Goal: Communication & Community: Answer question/provide support

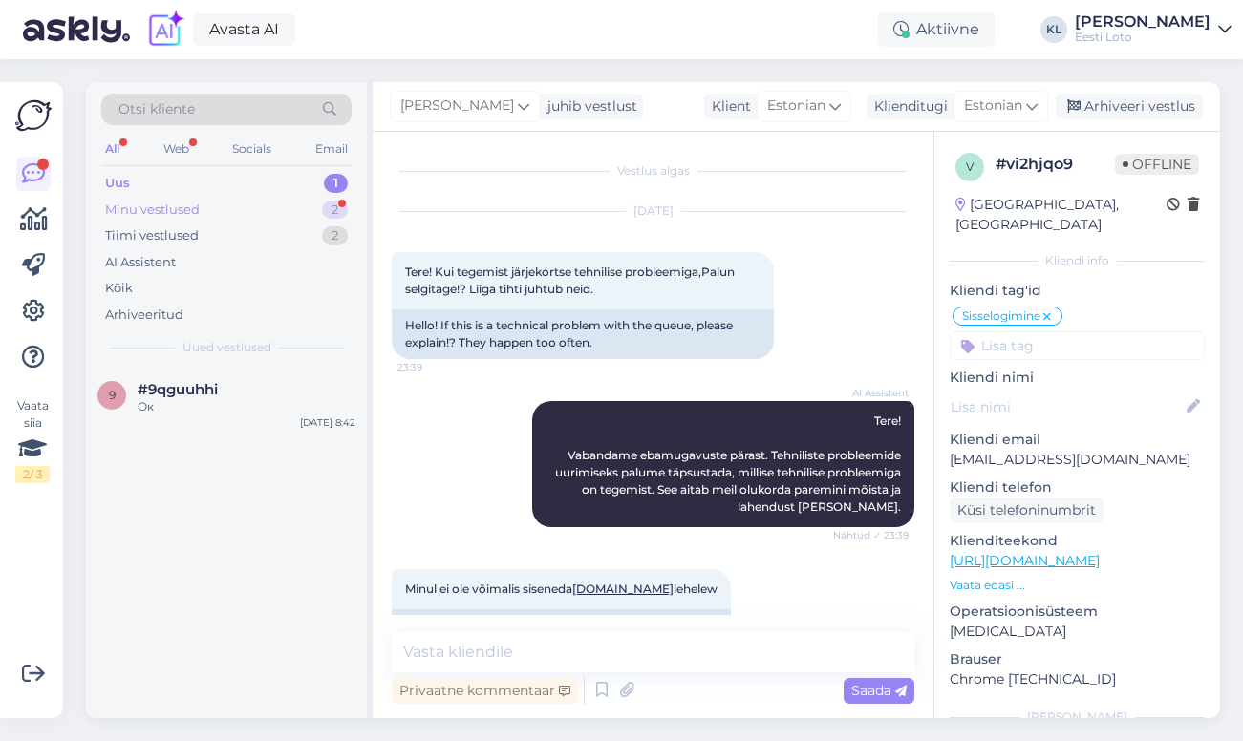
scroll to position [1413, 0]
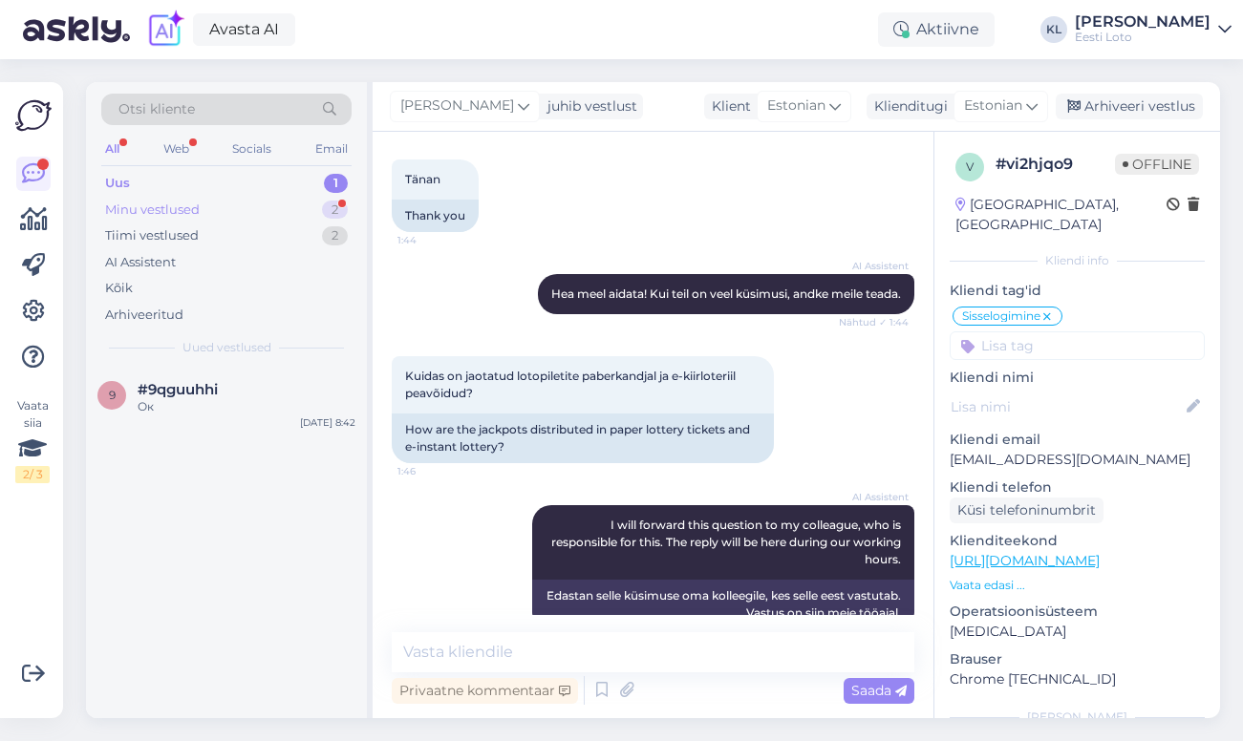
click at [242, 211] on div "Minu vestlused 2" at bounding box center [226, 210] width 250 height 27
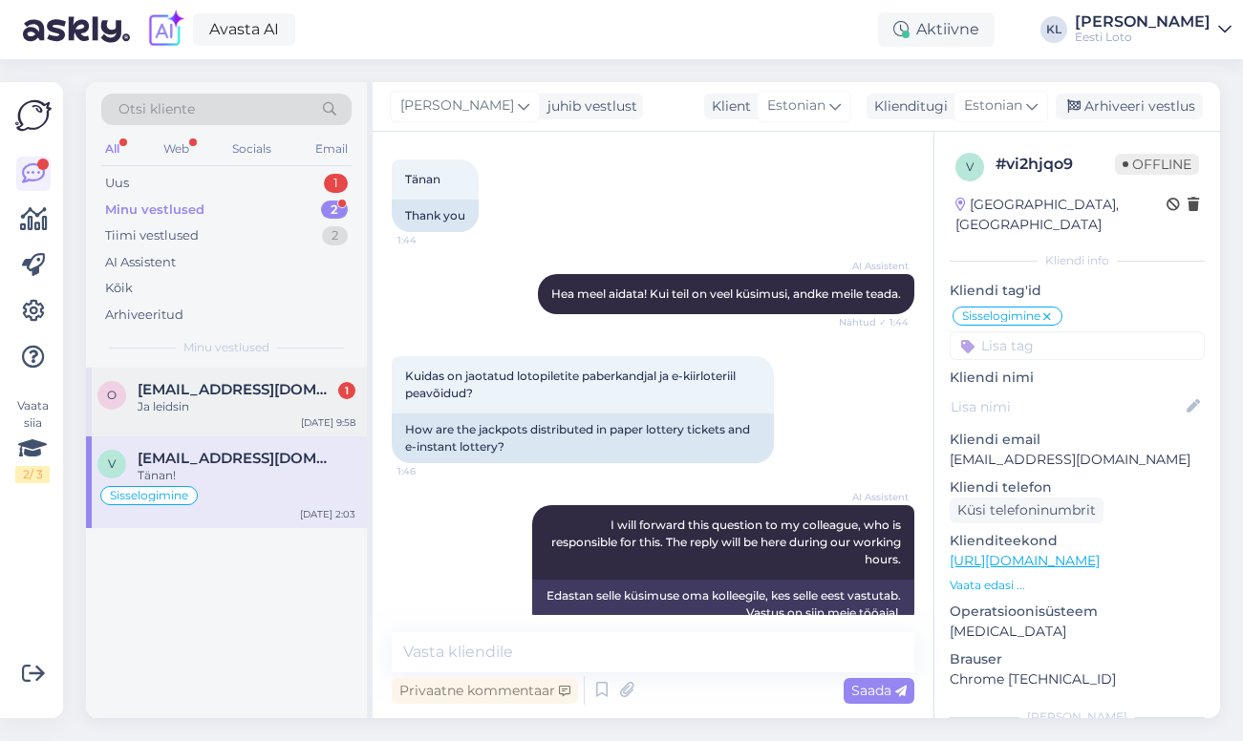
click at [266, 390] on span "[EMAIL_ADDRESS][DOMAIN_NAME]" at bounding box center [237, 389] width 199 height 17
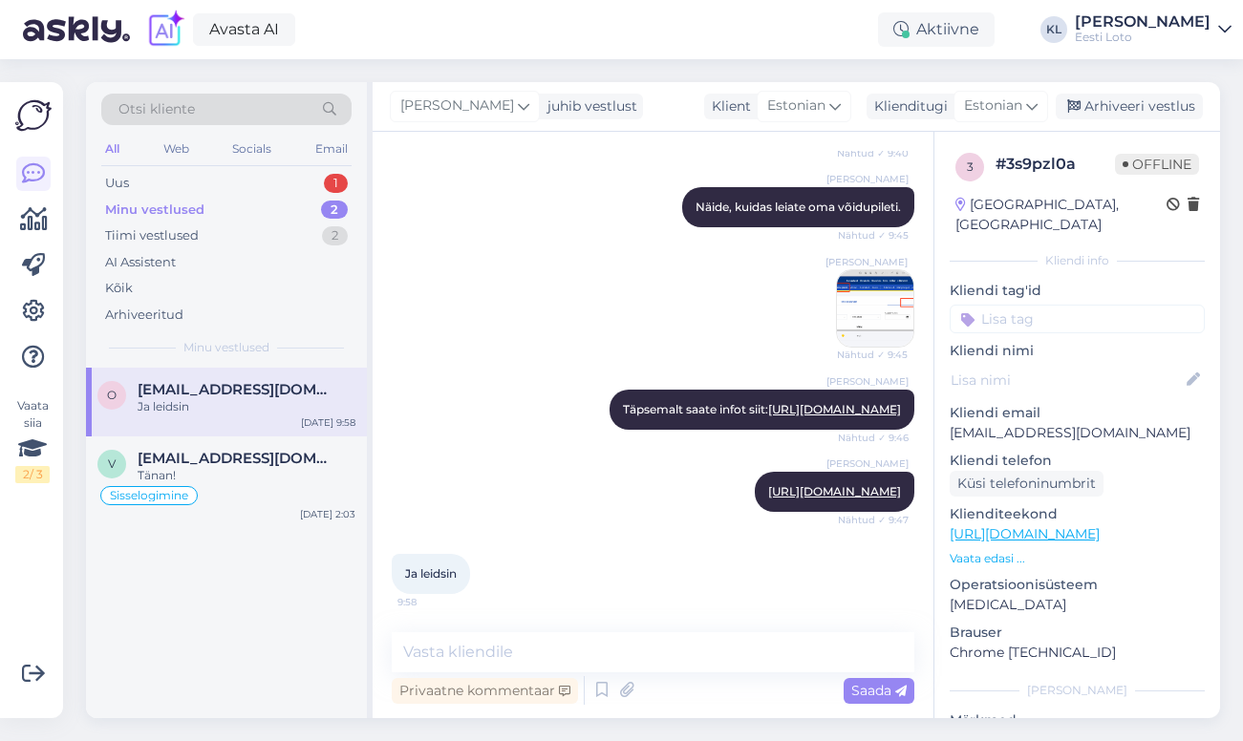
scroll to position [2624, 0]
click at [219, 473] on div "Tänan!" at bounding box center [247, 475] width 218 height 17
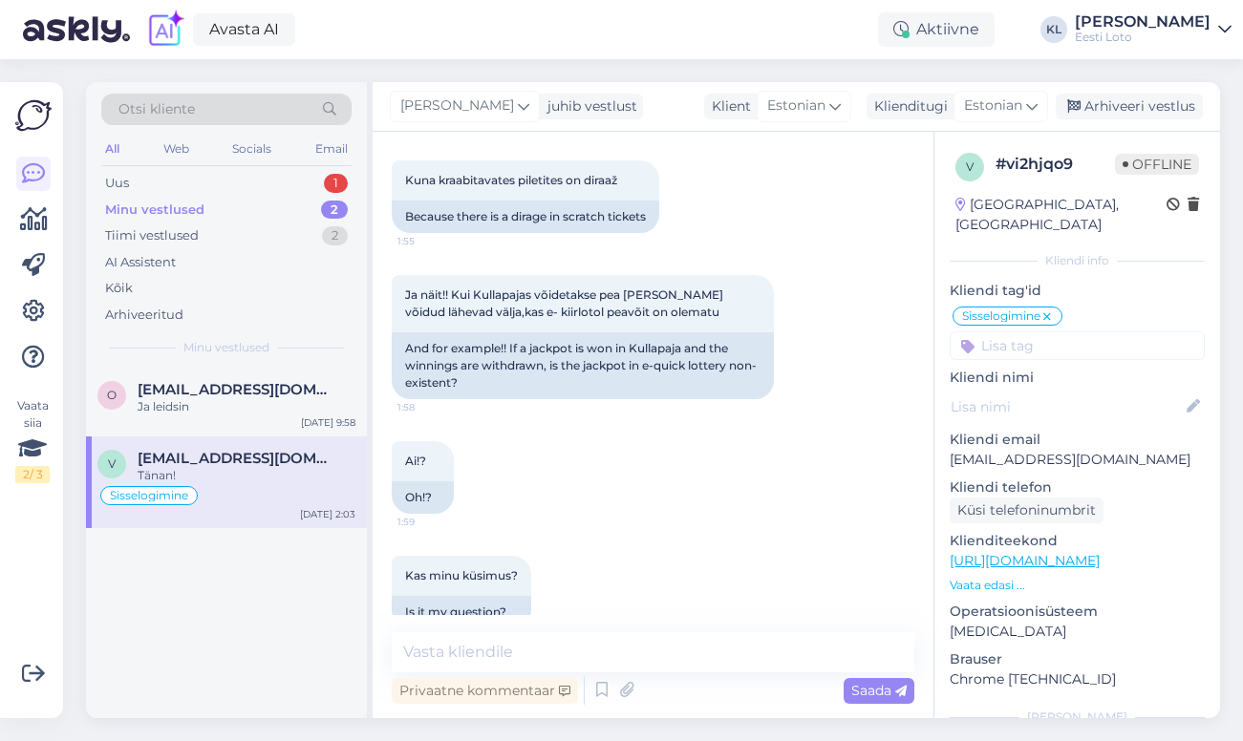
scroll to position [1961, 0]
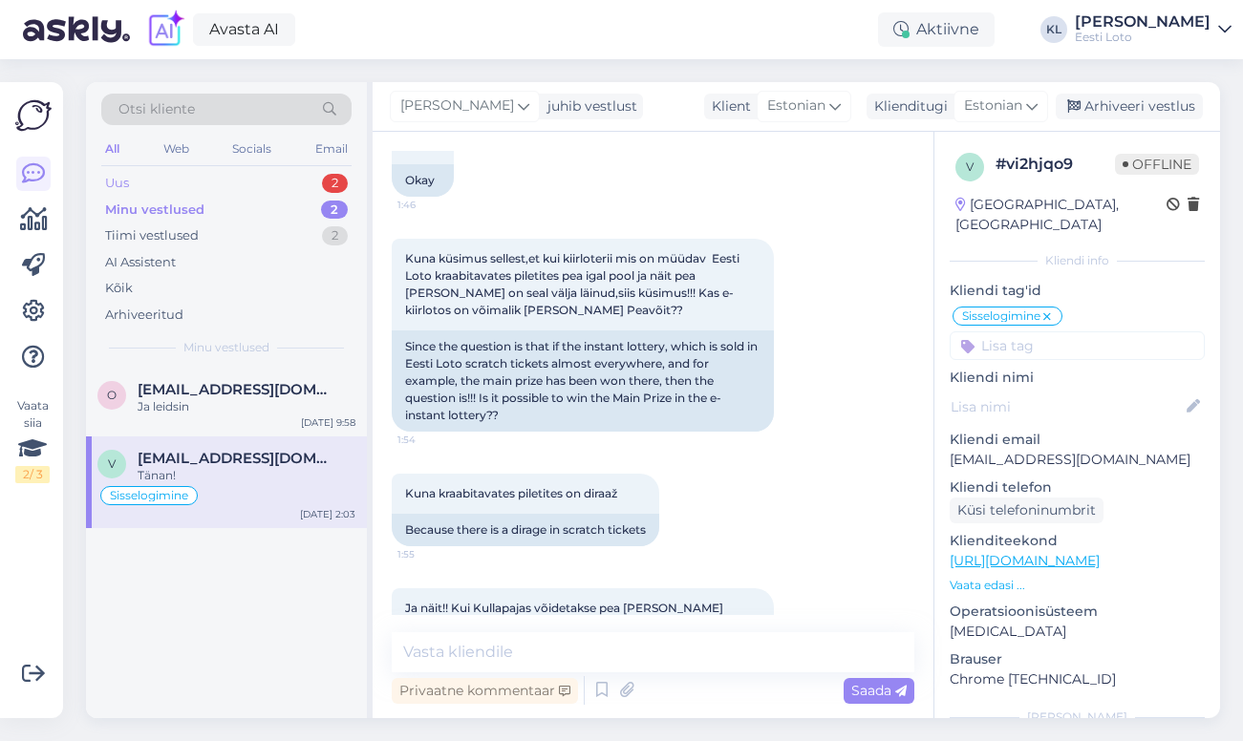
click at [205, 194] on div "Uus 2" at bounding box center [226, 183] width 250 height 27
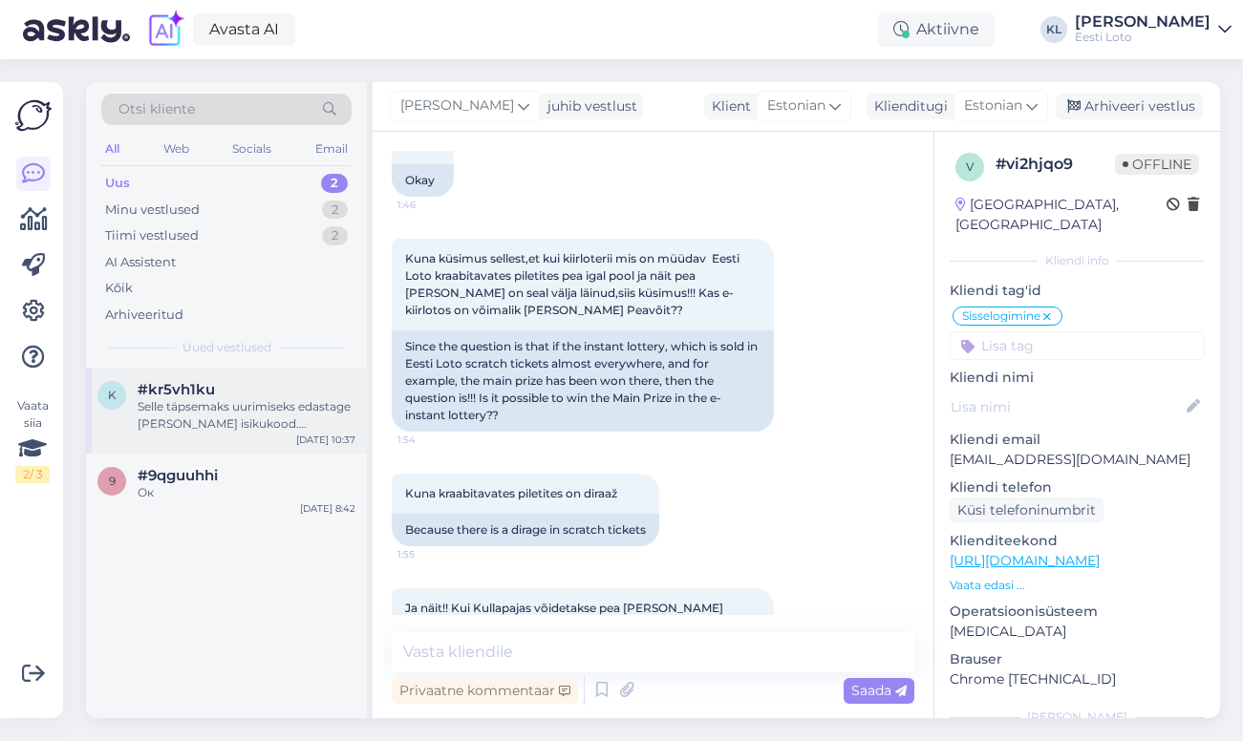
click at [252, 400] on div "Selle täpsemaks uurimiseks edastage [PERSON_NAME] isikukood. Suunamine kolleegi…" at bounding box center [247, 415] width 218 height 34
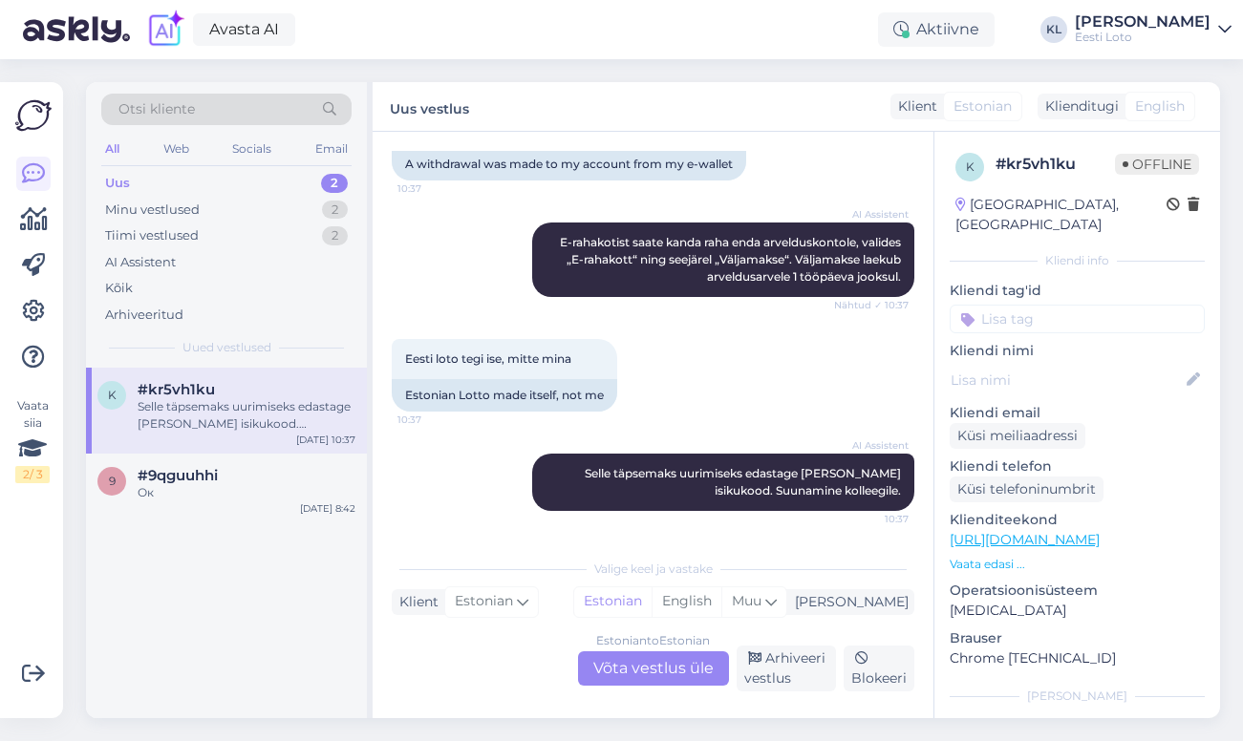
scroll to position [444, 0]
click at [644, 670] on div "Estonian to Estonian Võta vestlus üle" at bounding box center [653, 669] width 151 height 34
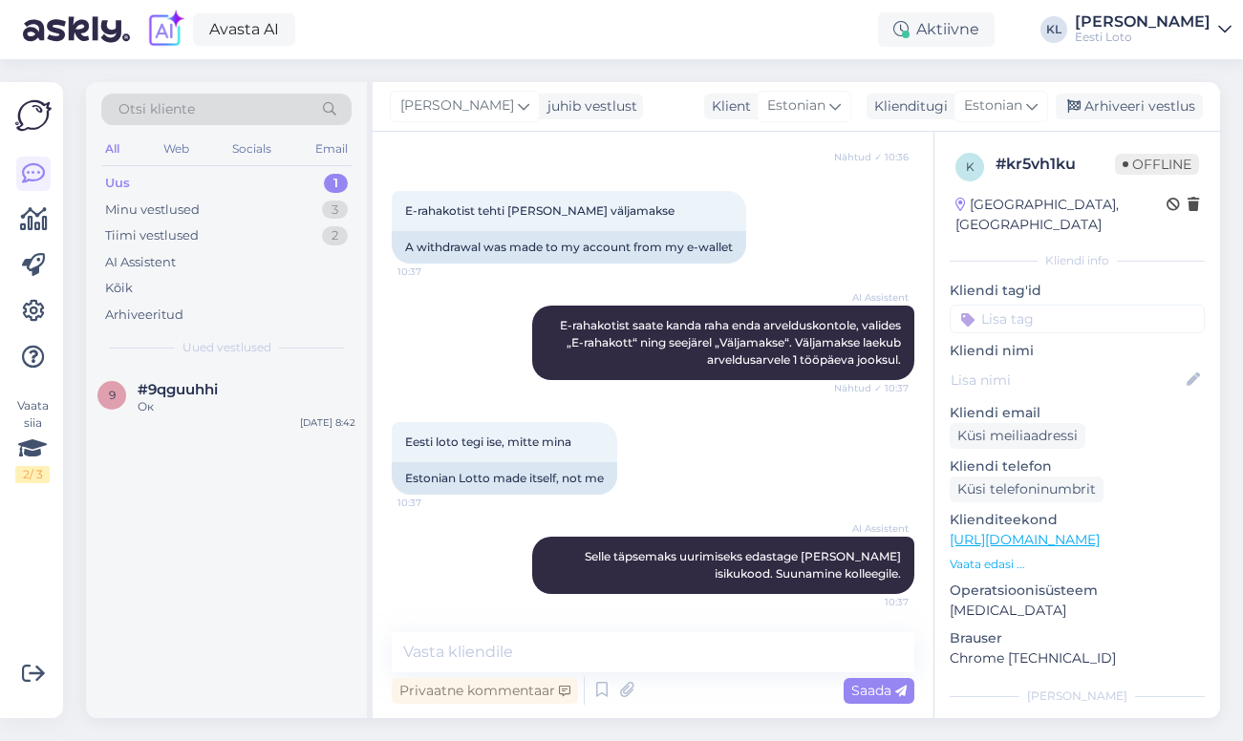
scroll to position [361, 0]
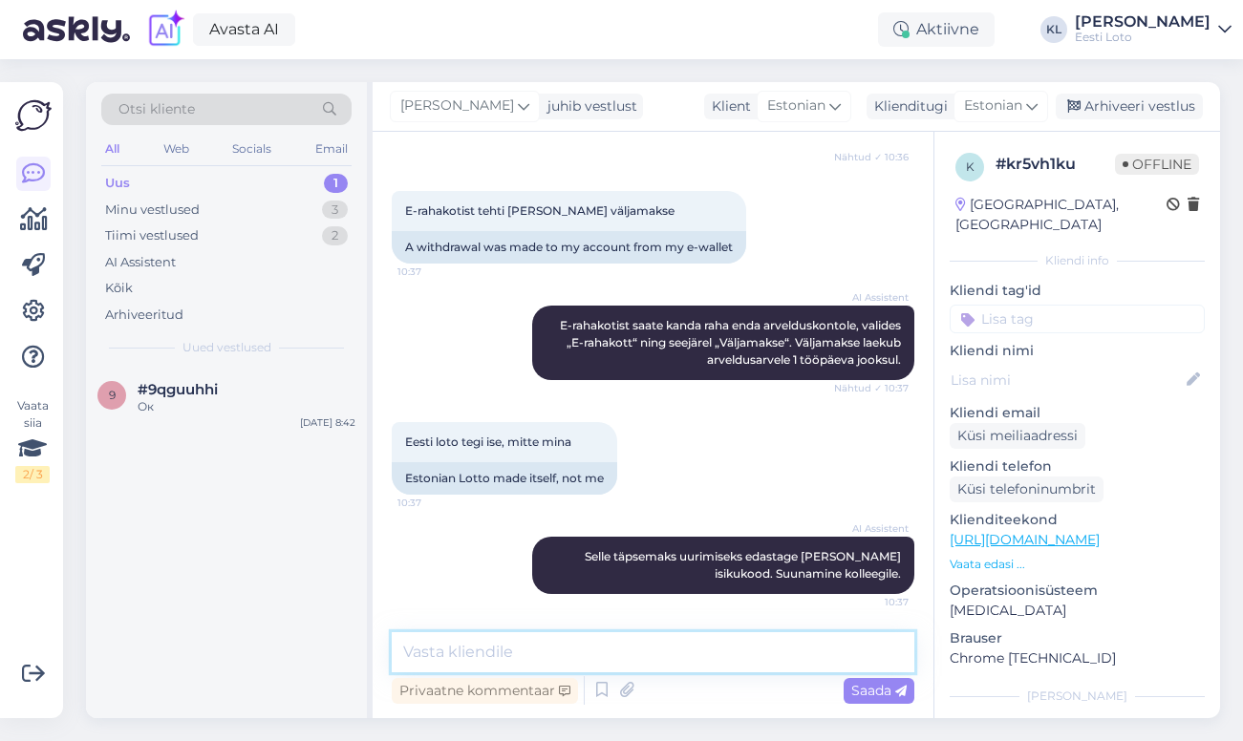
click at [579, 659] on textarea at bounding box center [653, 653] width 523 height 40
paste textarea "Makse teostati automaatselt Eesti Loto poolt, vastavalt üldtingimustele punkt 5…"
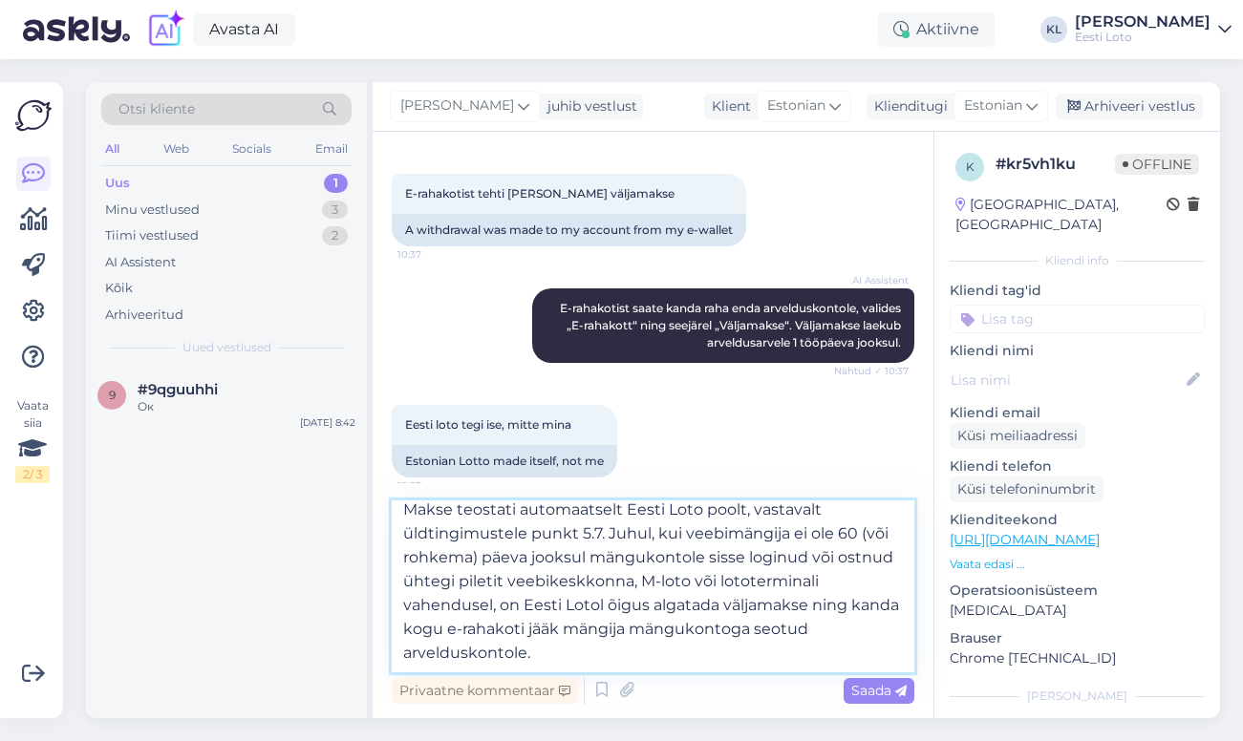
scroll to position [11, 0]
type textarea "Makse teostati automaatselt Eesti Loto poolt, vastavalt üldtingimustele punkt 5…"
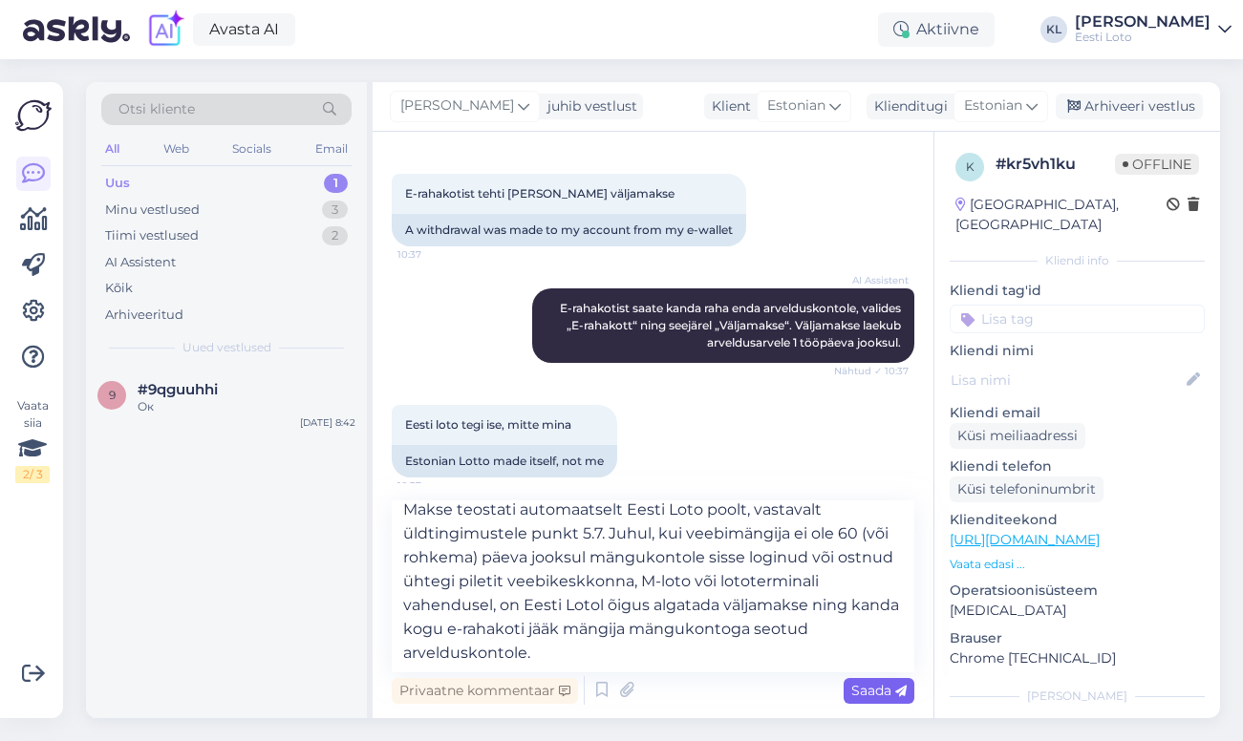
click at [882, 695] on span "Saada" at bounding box center [878, 690] width 55 height 17
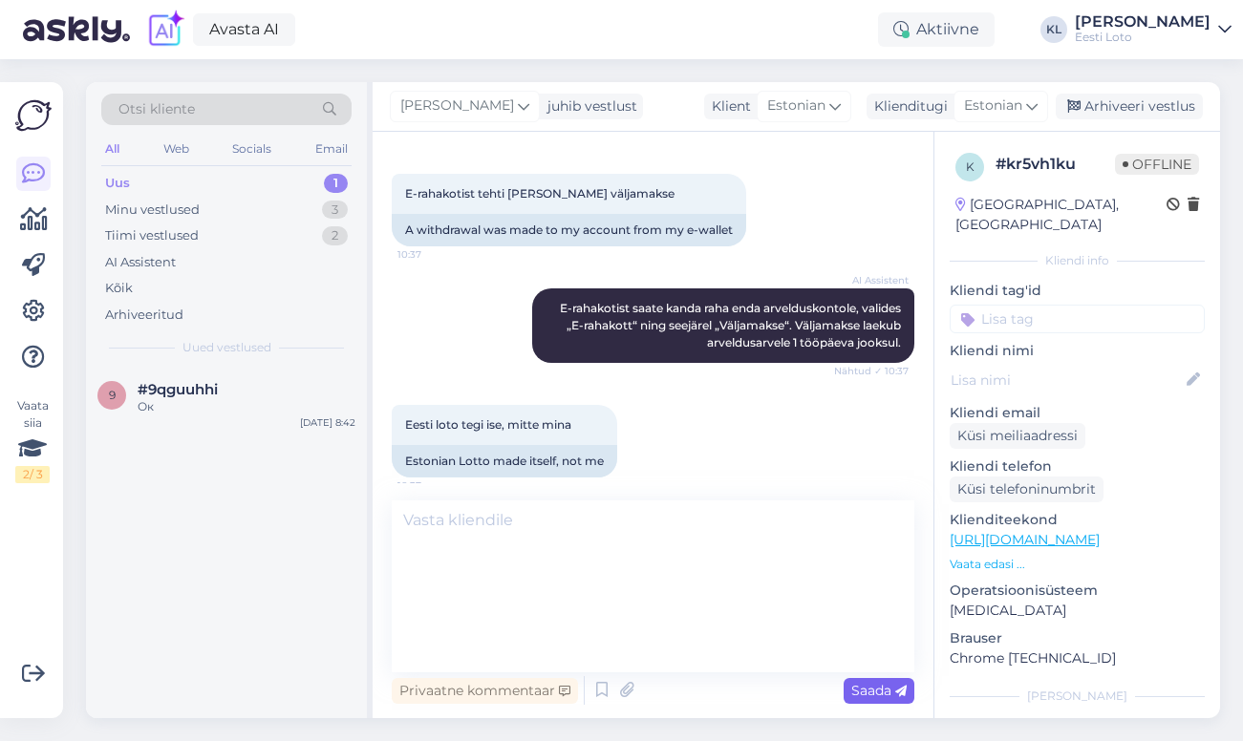
scroll to position [0, 0]
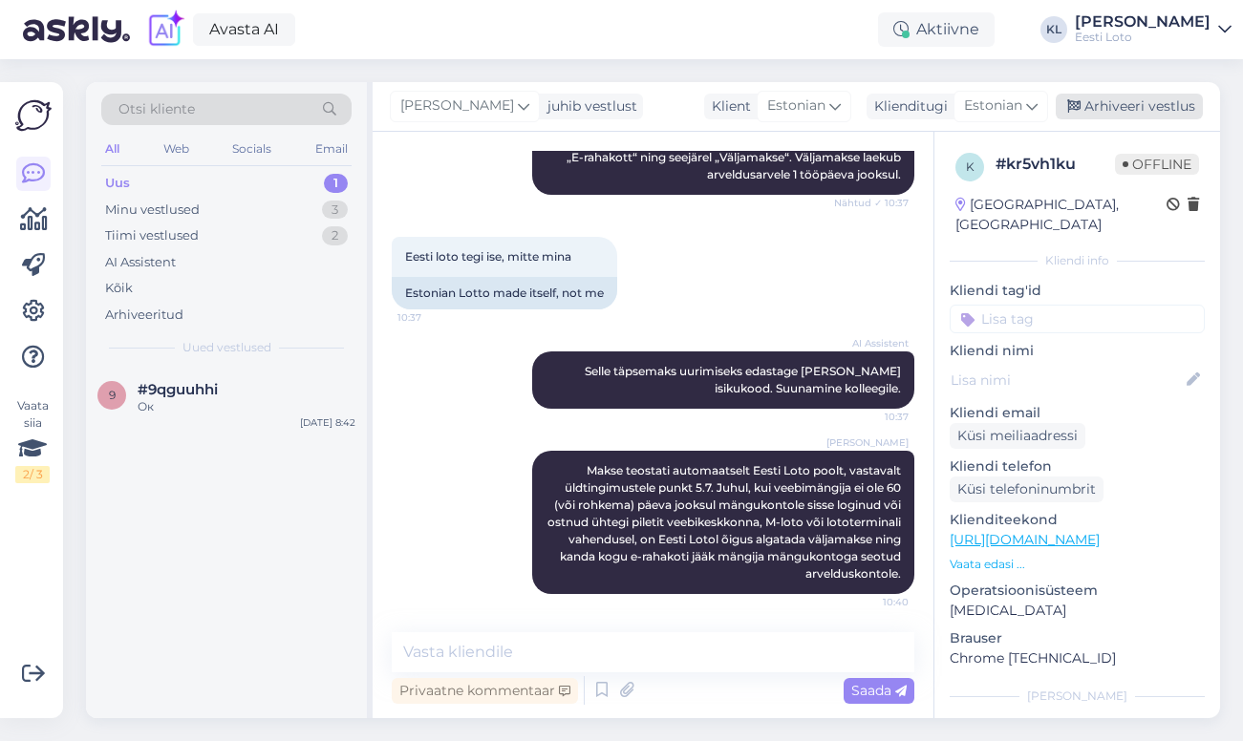
click at [1119, 103] on div "Arhiveeri vestlus" at bounding box center [1129, 107] width 147 height 26
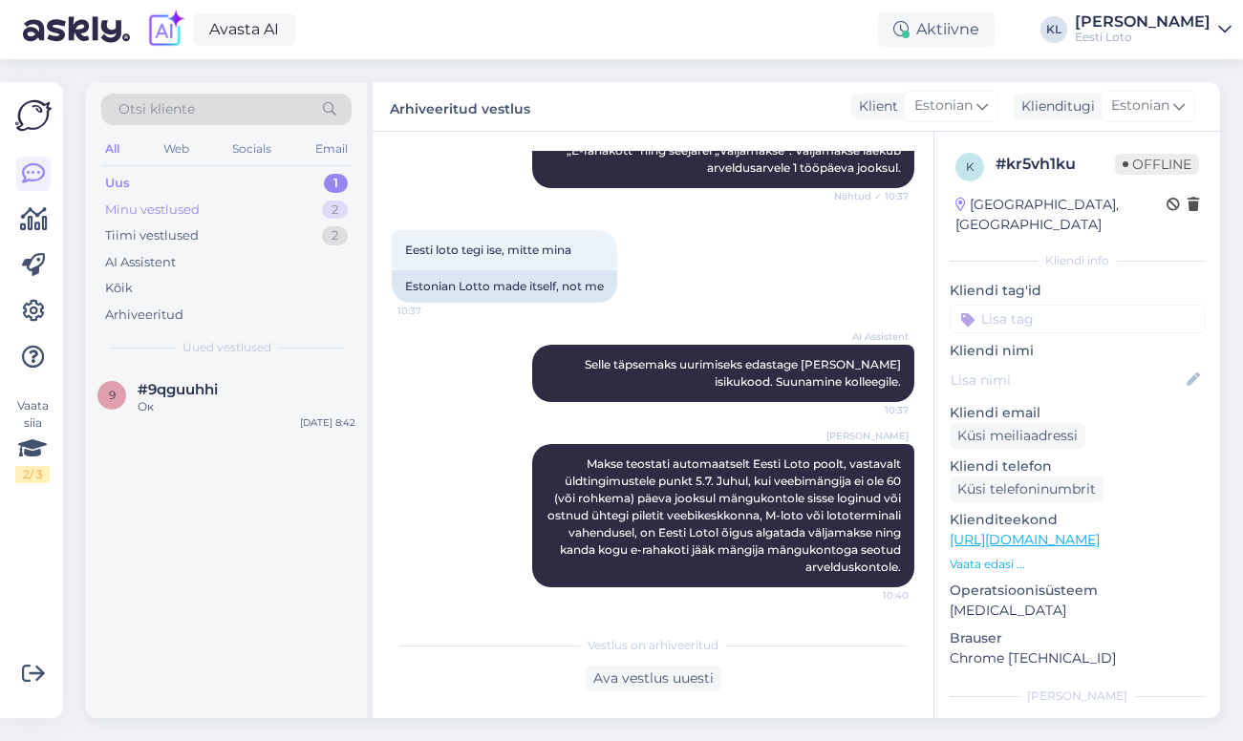
scroll to position [553, 0]
click at [219, 204] on div "Minu vestlused 2" at bounding box center [226, 210] width 250 height 27
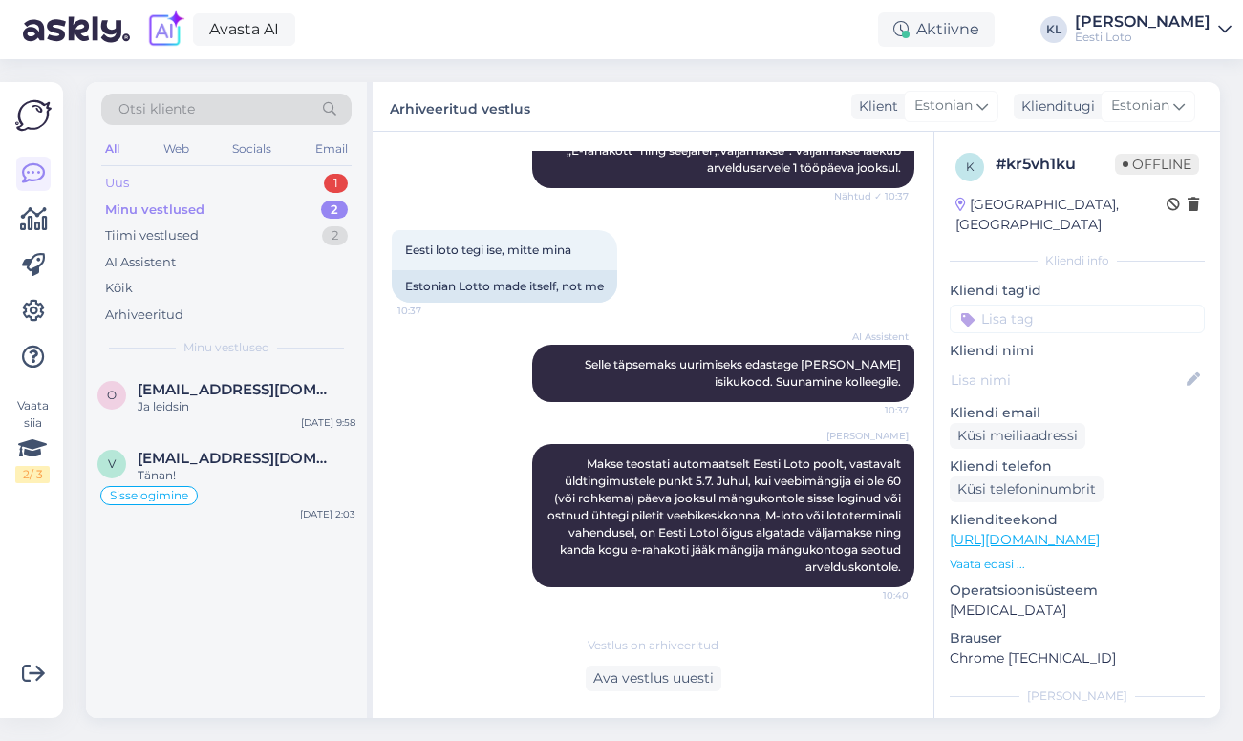
click at [268, 182] on div "Uus 1" at bounding box center [226, 183] width 250 height 27
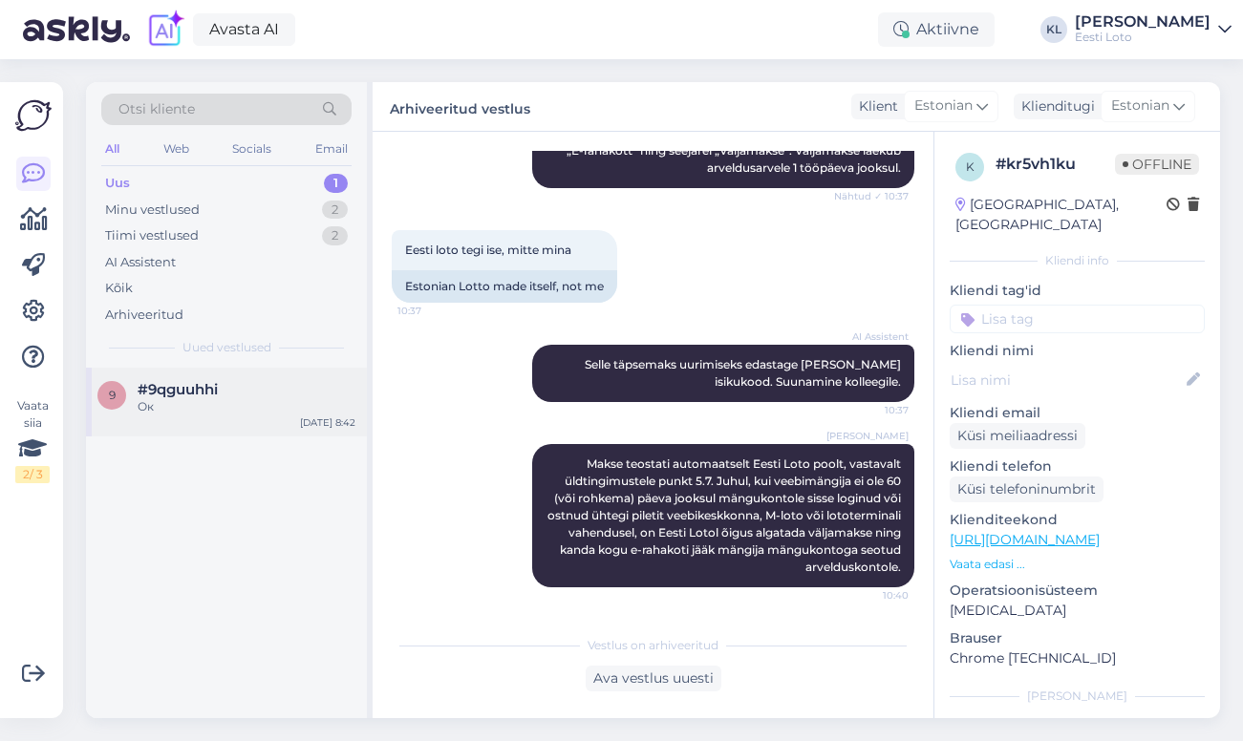
click at [214, 390] on span "#9qguuhhi" at bounding box center [178, 389] width 80 height 17
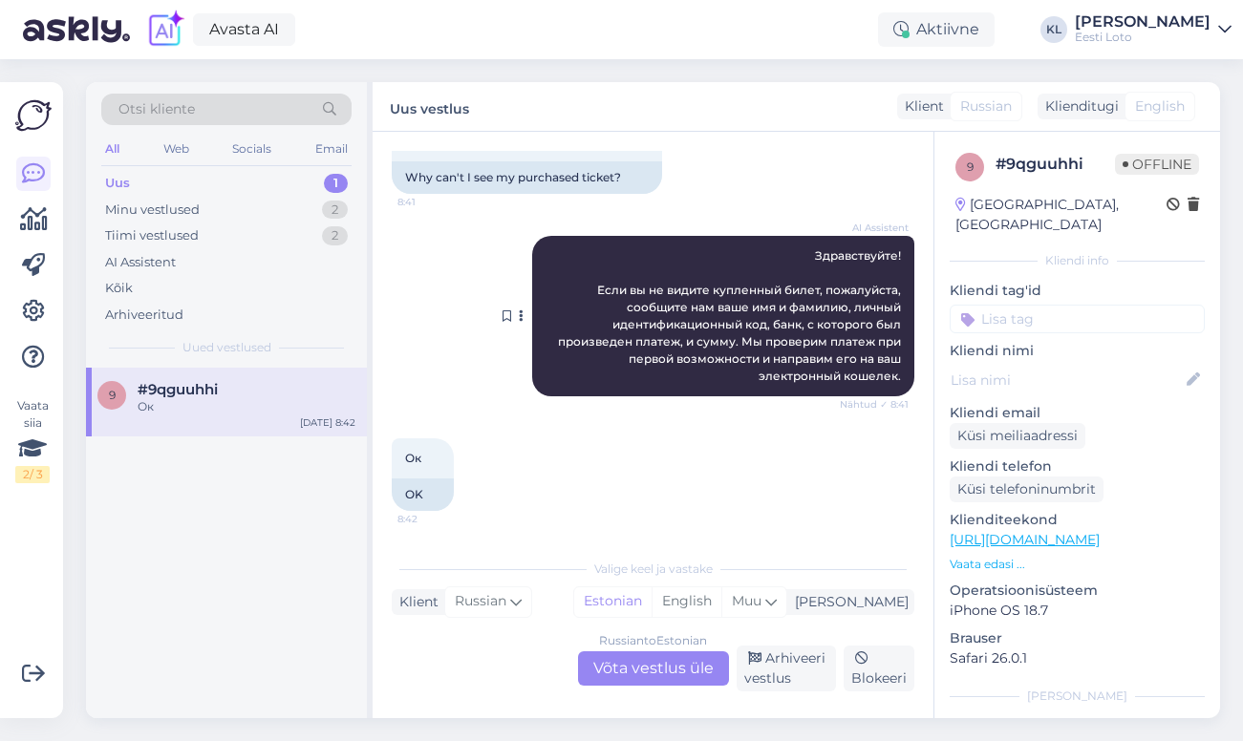
scroll to position [737, 0]
click at [245, 200] on div "Minu vestlused 2" at bounding box center [226, 210] width 250 height 27
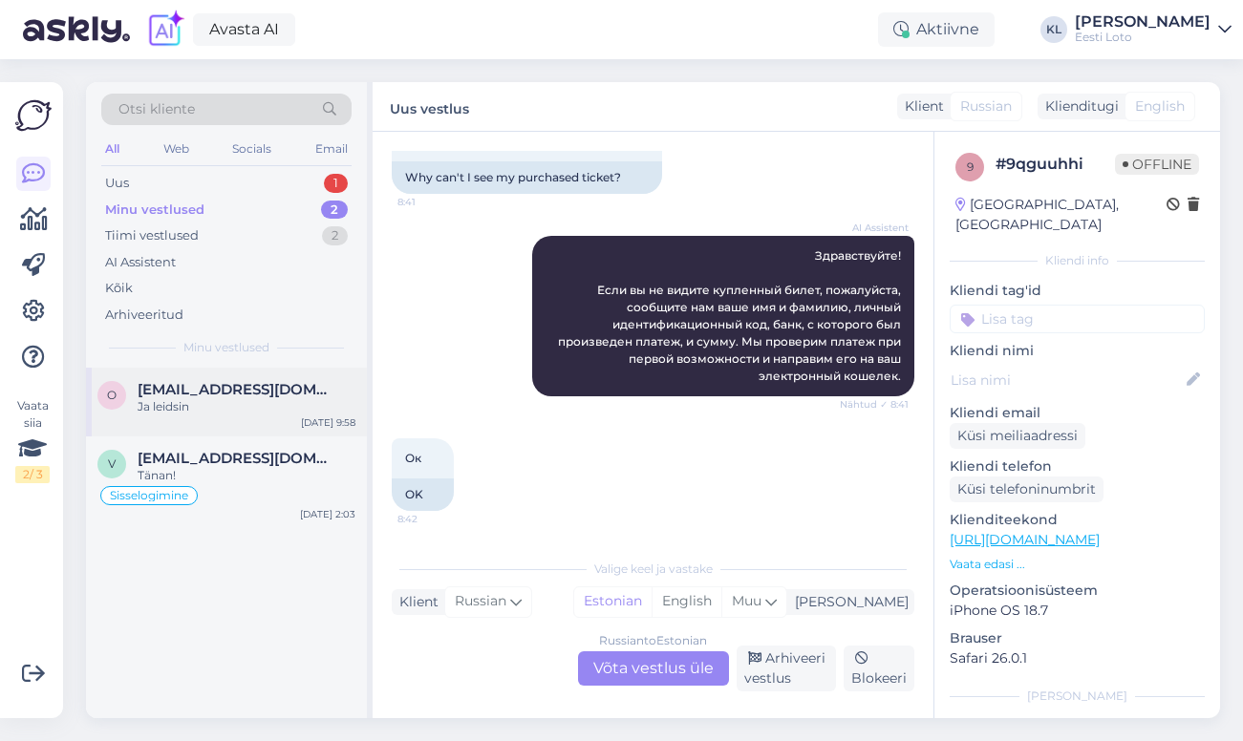
click at [200, 407] on div "Ja leidsin" at bounding box center [247, 406] width 218 height 17
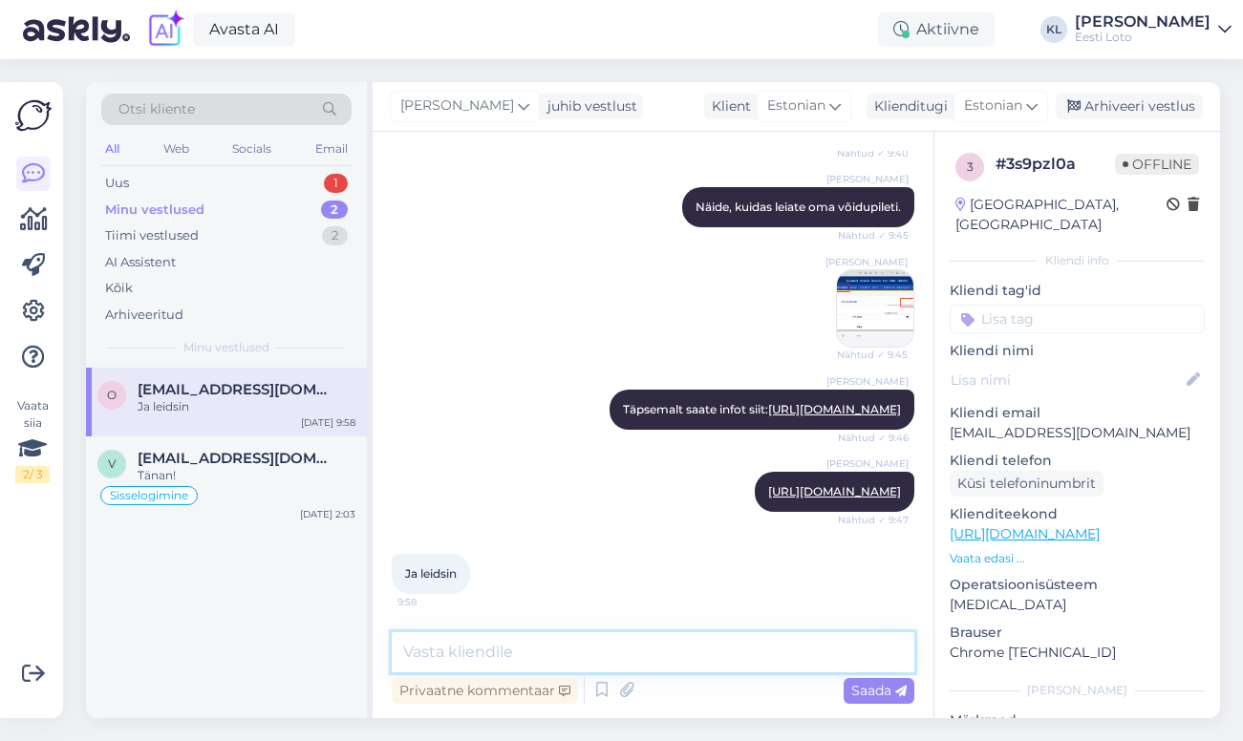
click at [522, 660] on textarea at bounding box center [653, 653] width 523 height 40
type textarea "K"
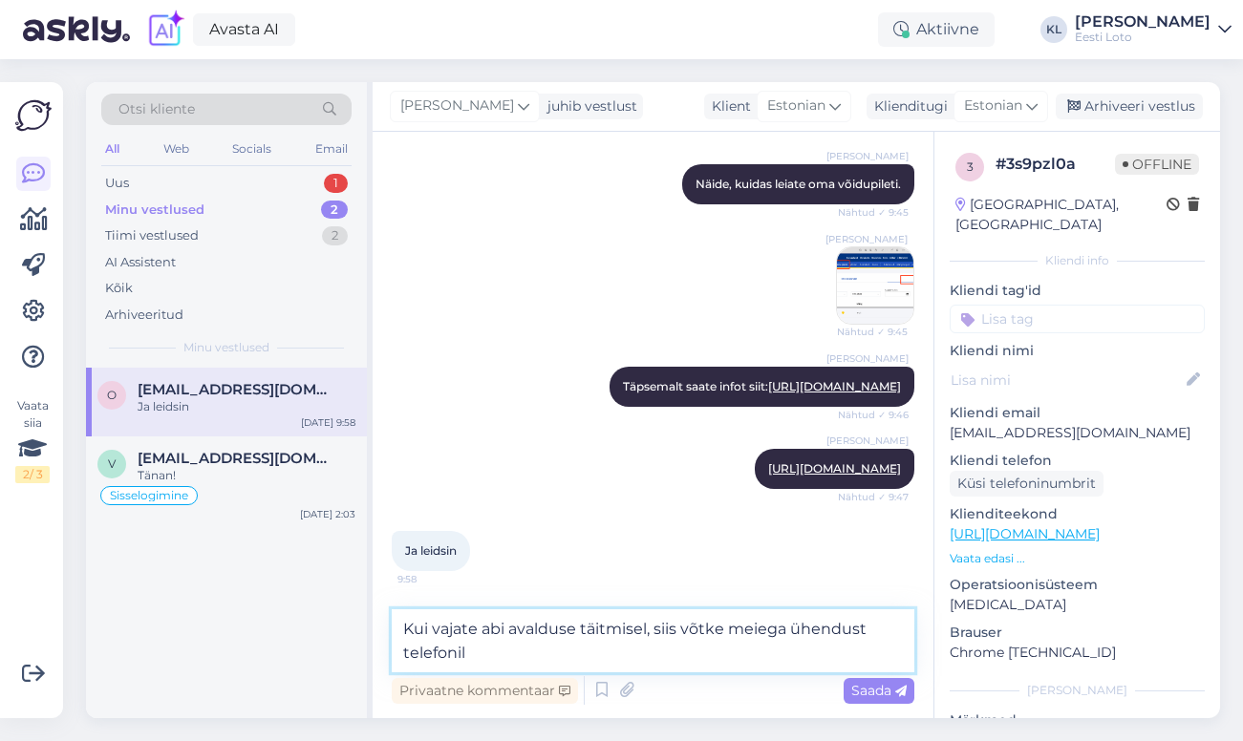
paste textarea "650 2030"
type textarea "Kui vajate abi avalduse täitmisel, siis võtke meiega ühendust telefonil 650 203…"
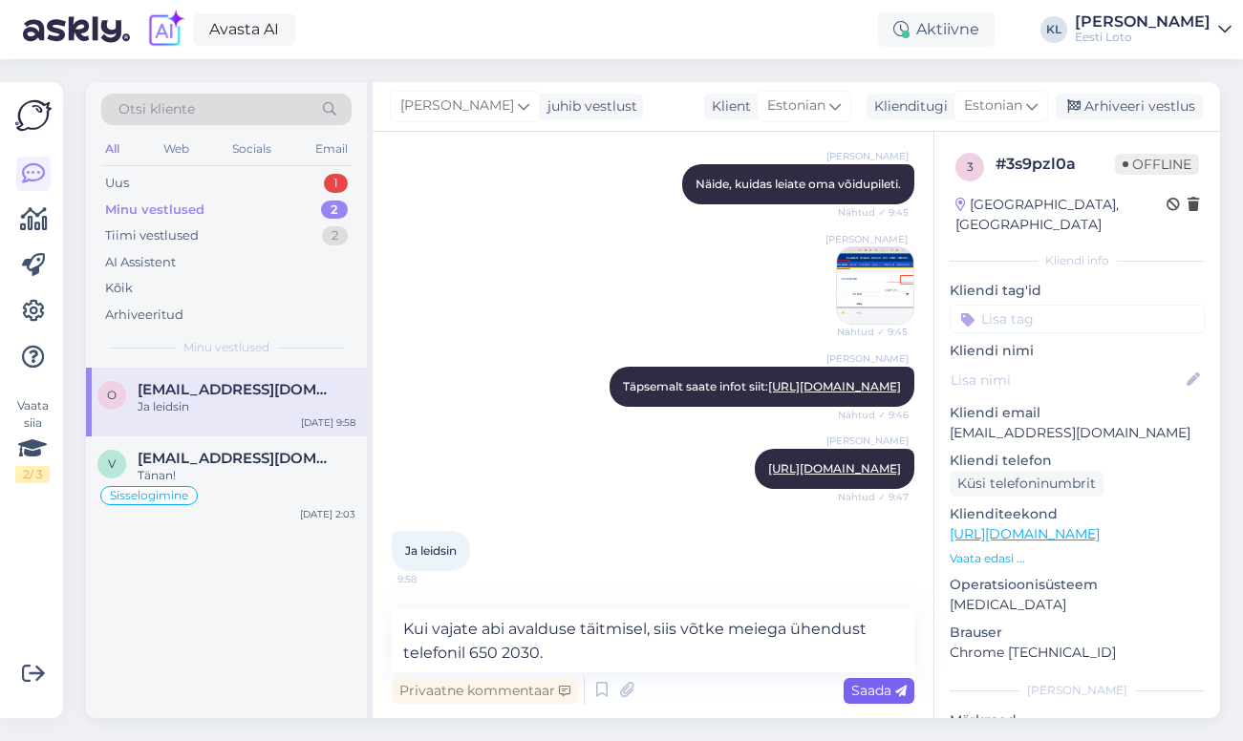
click at [863, 685] on span "Saada" at bounding box center [878, 690] width 55 height 17
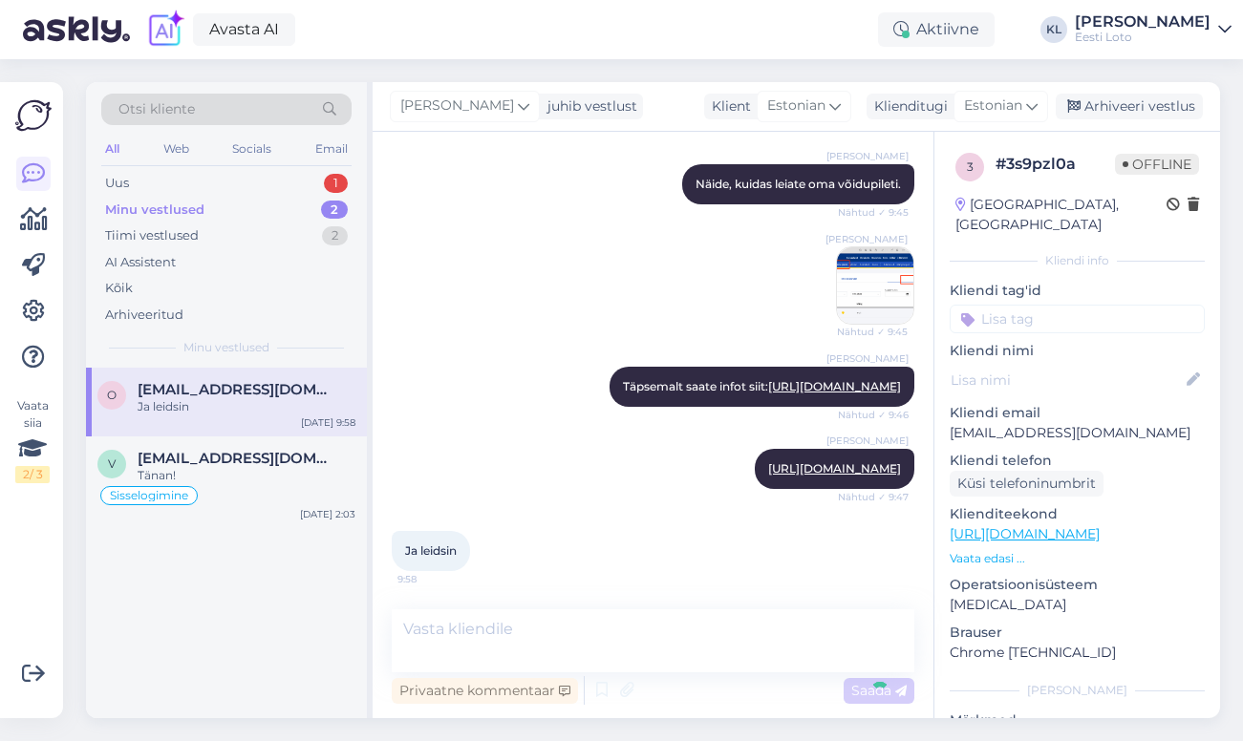
scroll to position [2723, 0]
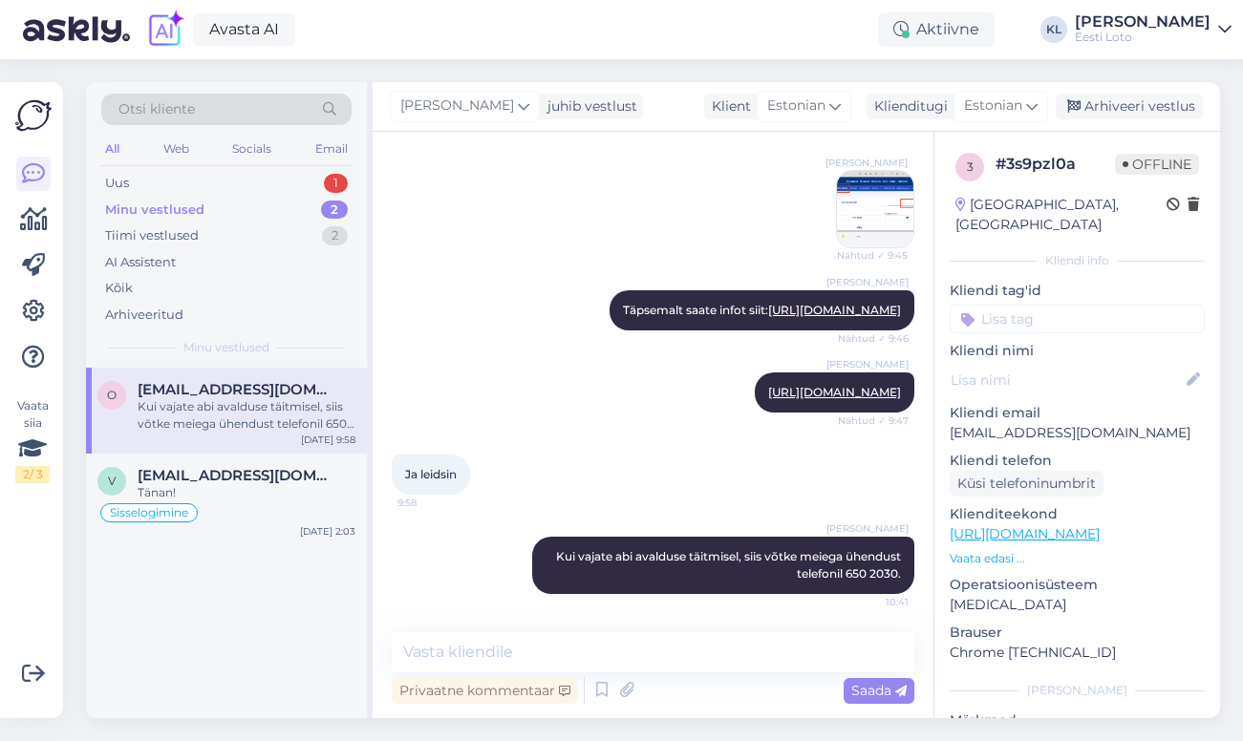
click at [1018, 305] on input at bounding box center [1077, 319] width 255 height 29
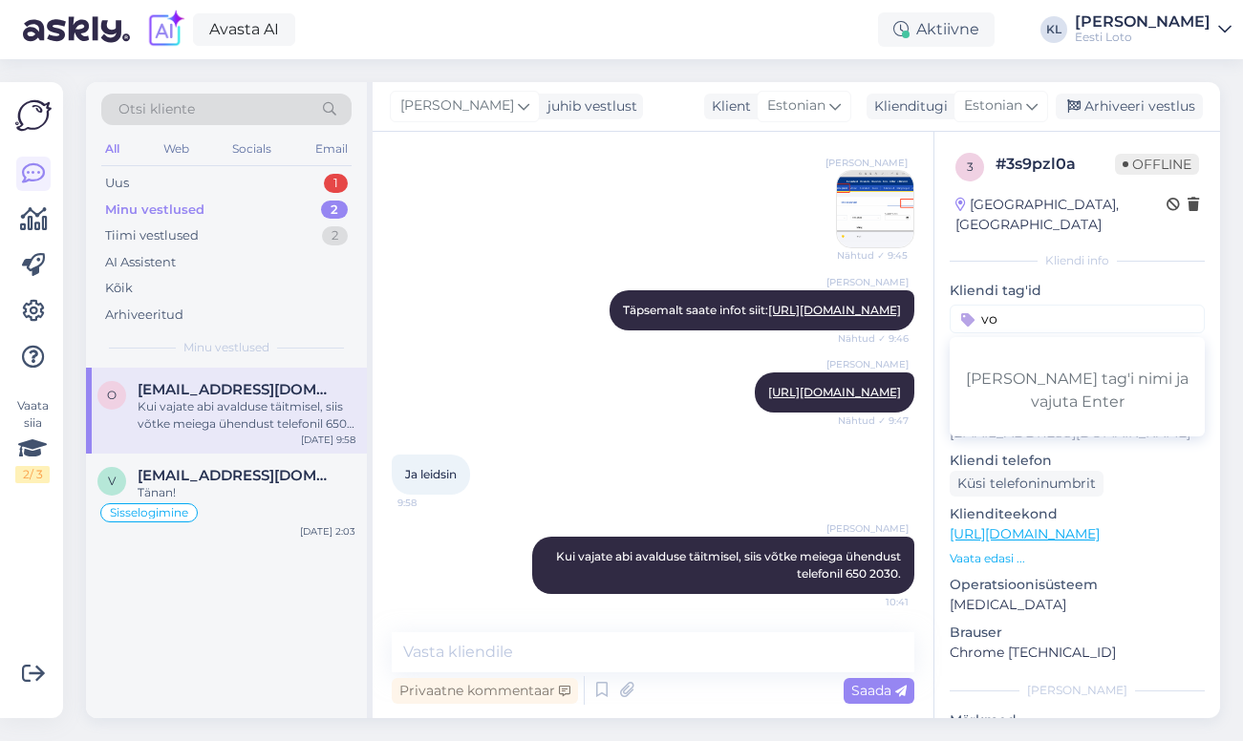
type input "v"
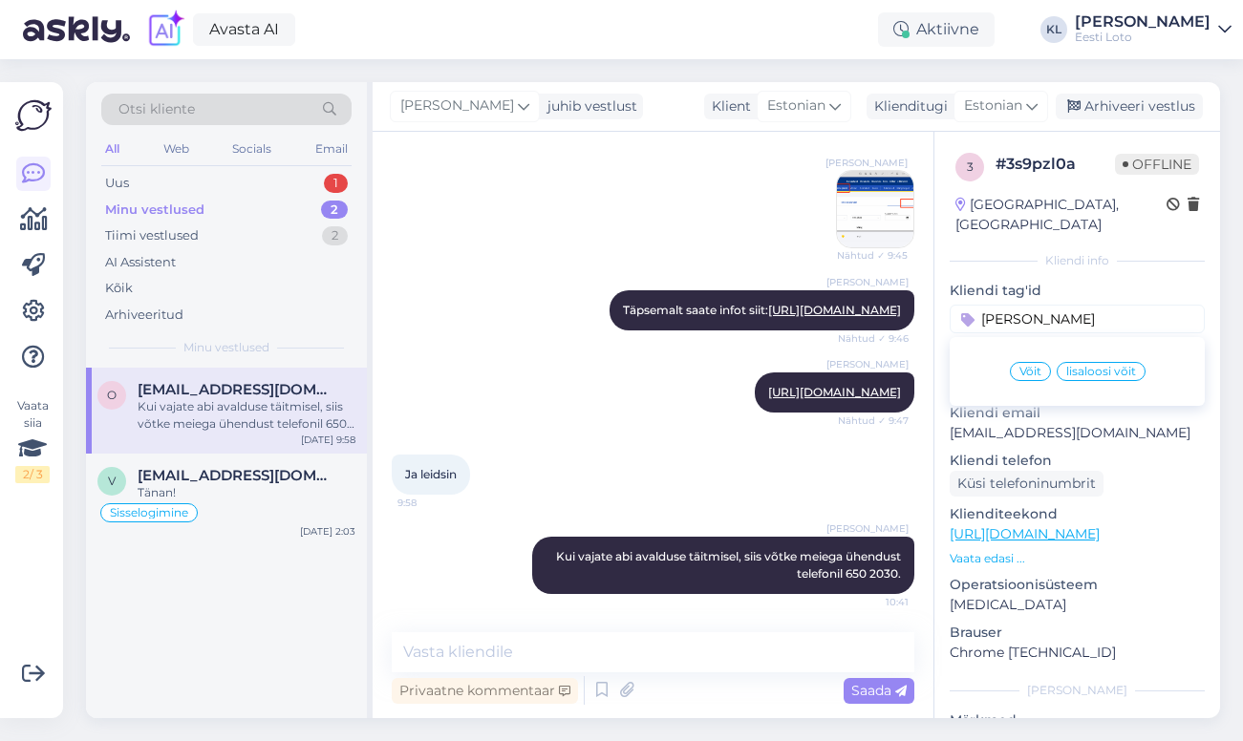
type input "[PERSON_NAME]"
click at [1018, 362] on div "Võit" at bounding box center [1030, 371] width 41 height 19
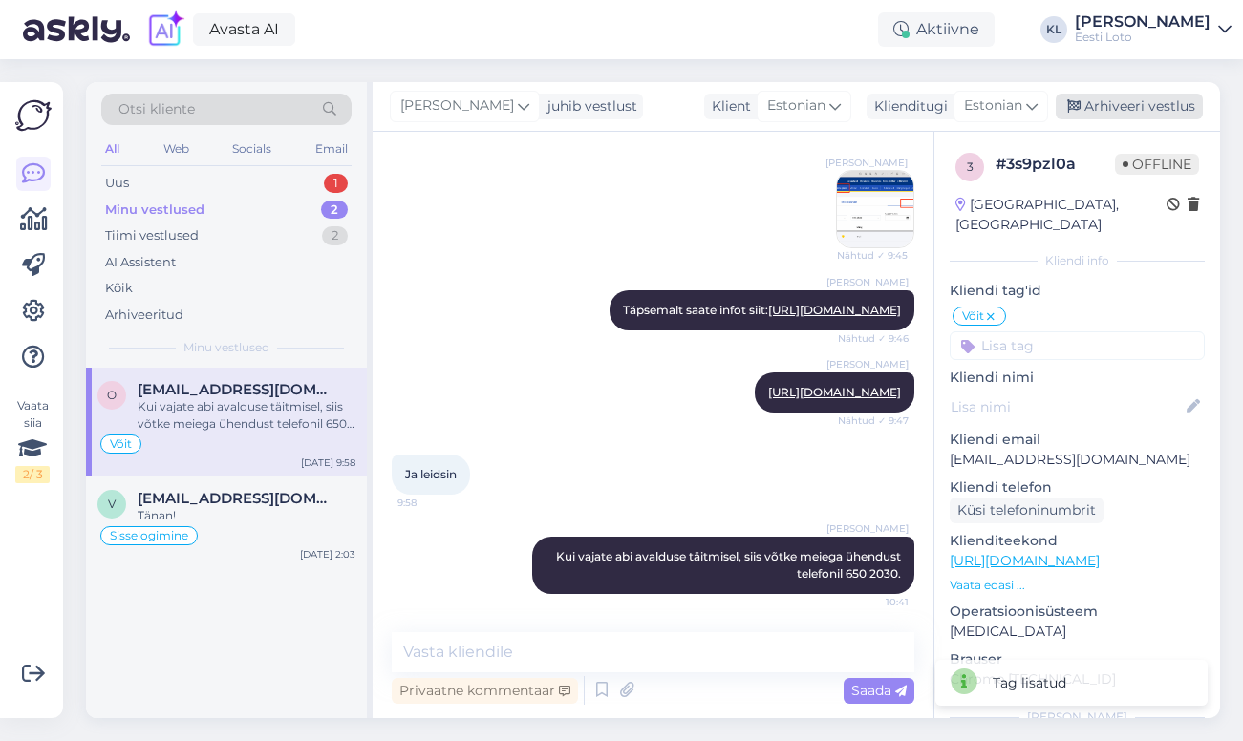
click at [1138, 97] on div "Arhiveeri vestlus" at bounding box center [1129, 107] width 147 height 26
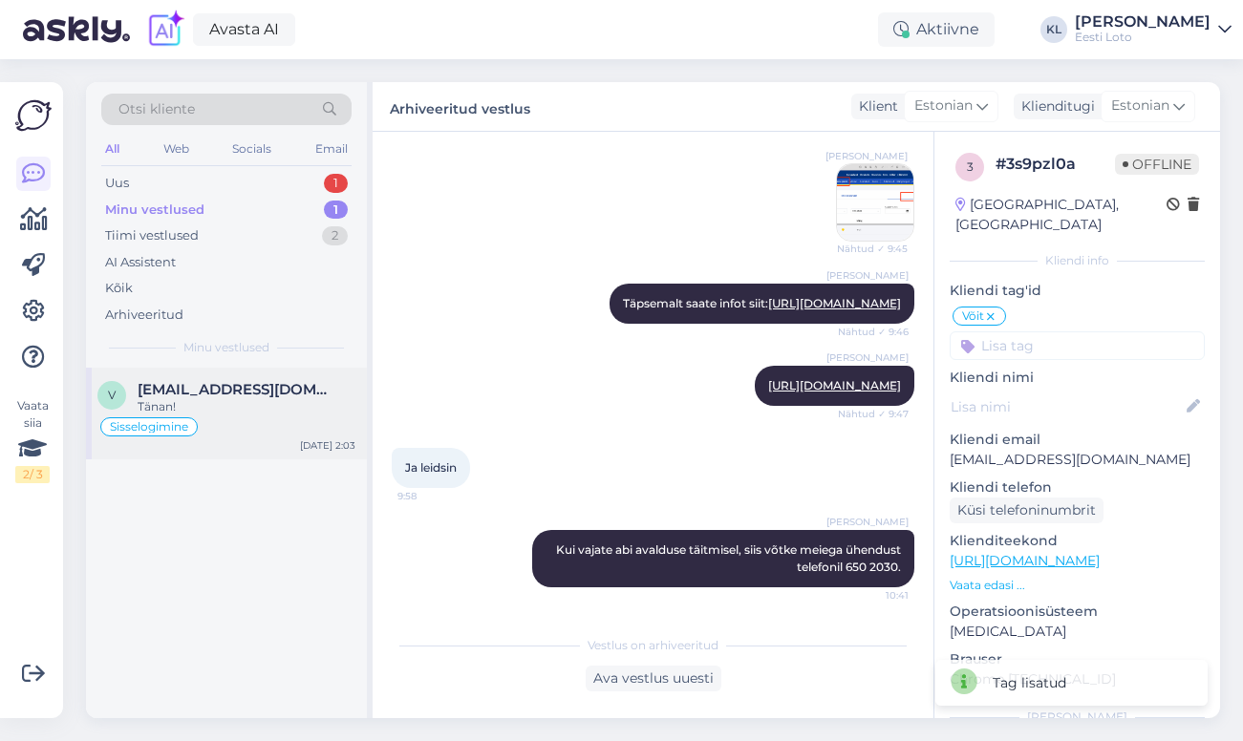
click at [249, 388] on span "[EMAIL_ADDRESS][DOMAIN_NAME]" at bounding box center [237, 389] width 199 height 17
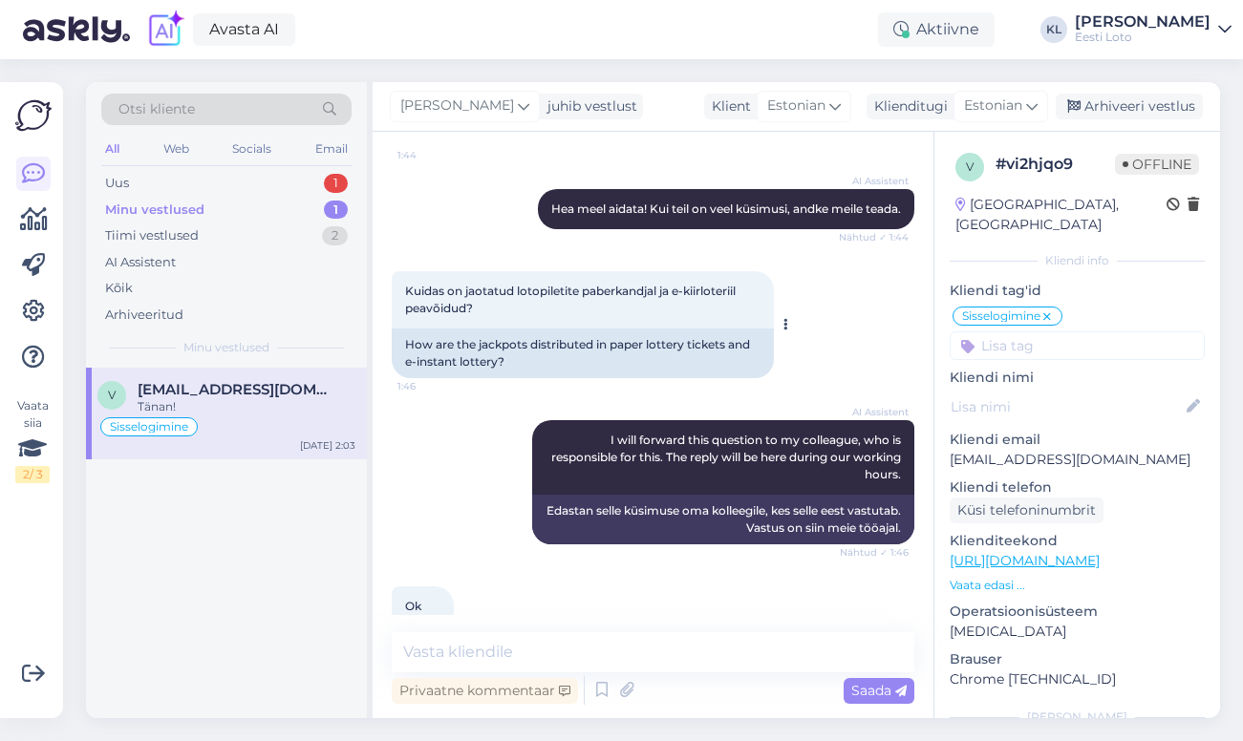
scroll to position [1499, 0]
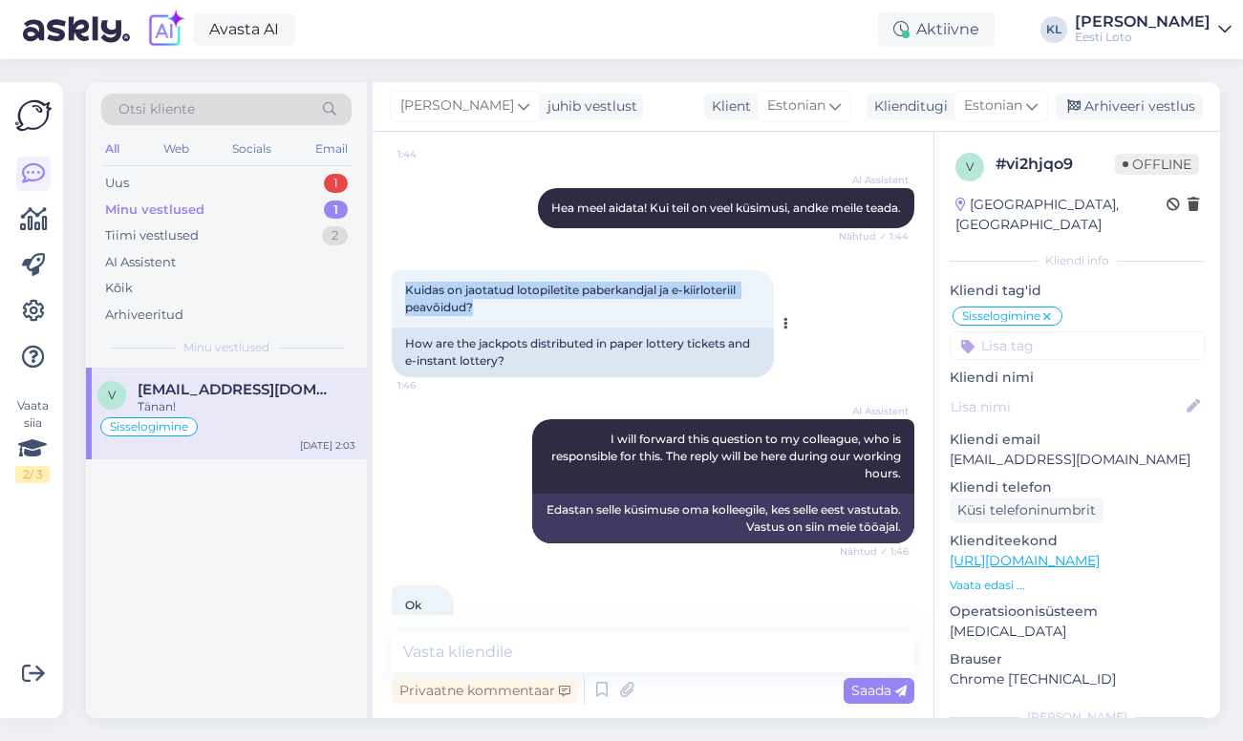
drag, startPoint x: 482, startPoint y: 304, endPoint x: 393, endPoint y: 292, distance: 89.6
click at [393, 292] on div "Kuidas on jaotatud lotopiletite paberkandjal ja e-kiirloteriil peavõidud? 1:46" at bounding box center [583, 298] width 382 height 57
copy span "Kuidas on jaotatud lotopiletite paberkandjal ja e-kiirloteriil peavõidud?"
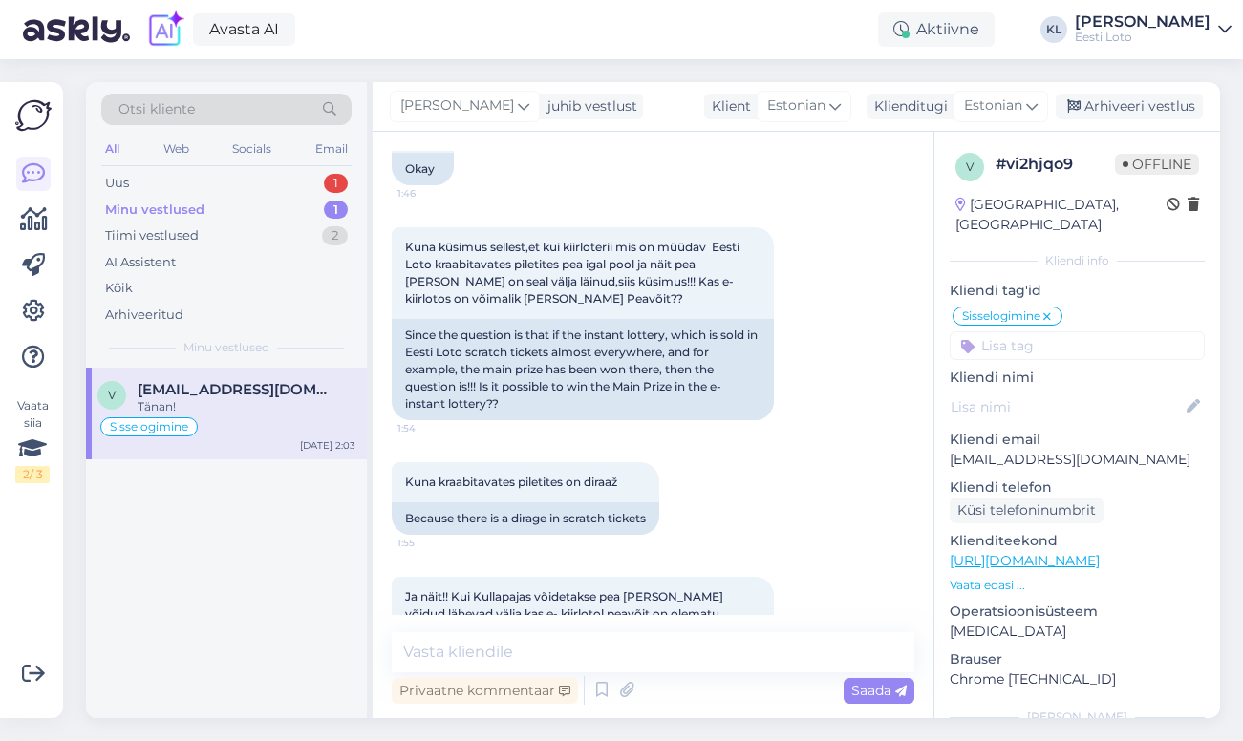
scroll to position [1984, 0]
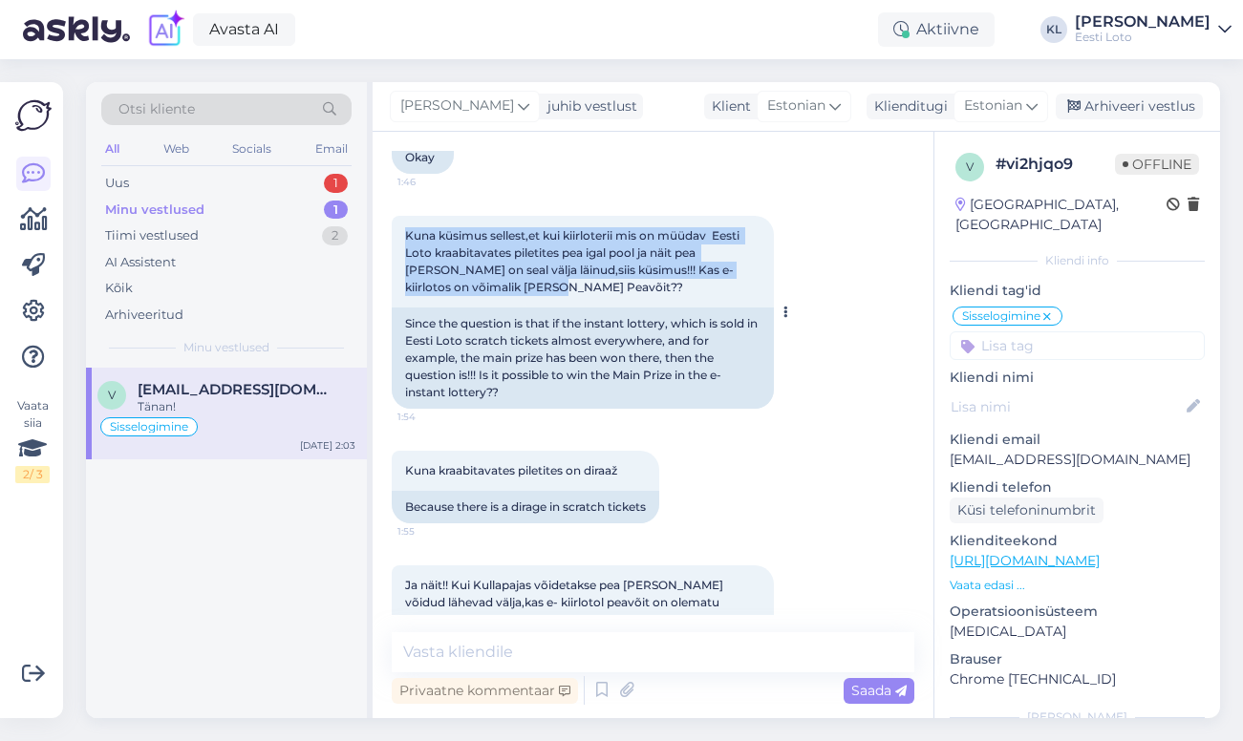
drag, startPoint x: 505, startPoint y: 290, endPoint x: 405, endPoint y: 241, distance: 111.1
click at [406, 241] on div "Kuna küsimus sellest,et kui kiirloterii mis on müüdav Eesti Loto kraabitavates …" at bounding box center [583, 262] width 382 height 92
copy span "Kuna küsimus sellest,et kui kiirloterii mis on müüdav Eesti Loto kraabitavates …"
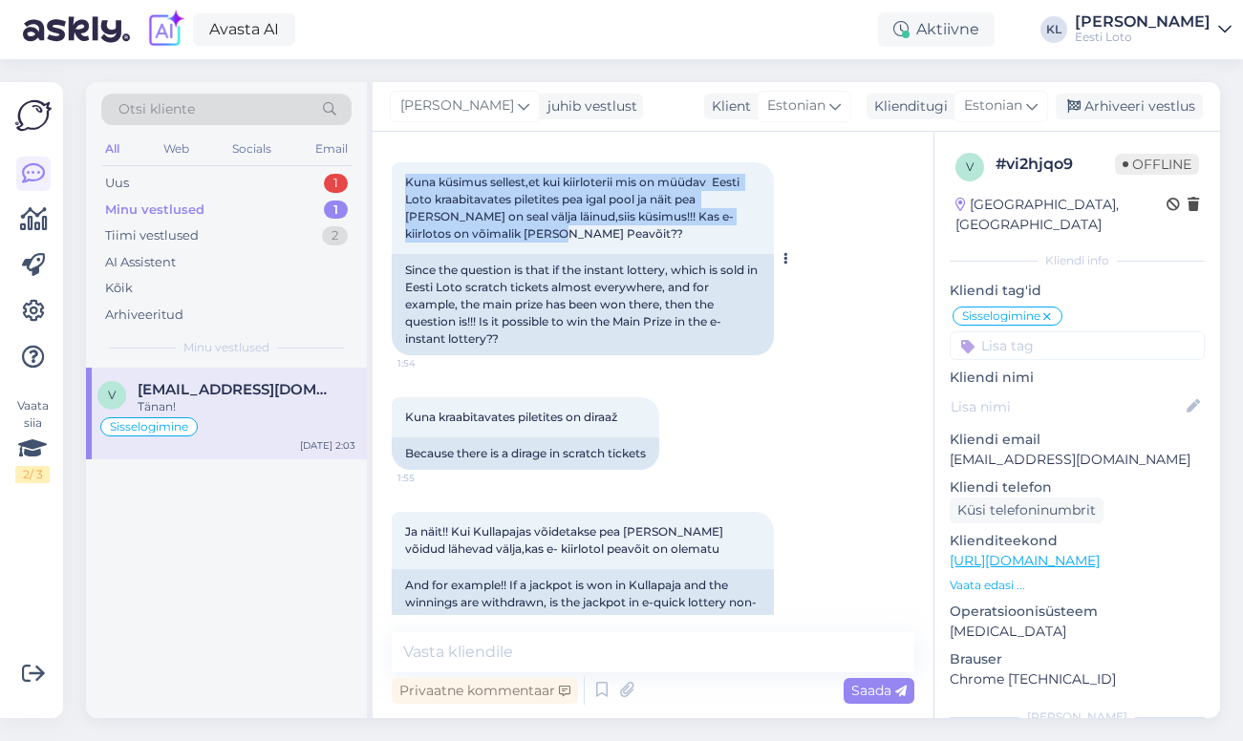
scroll to position [2034, 0]
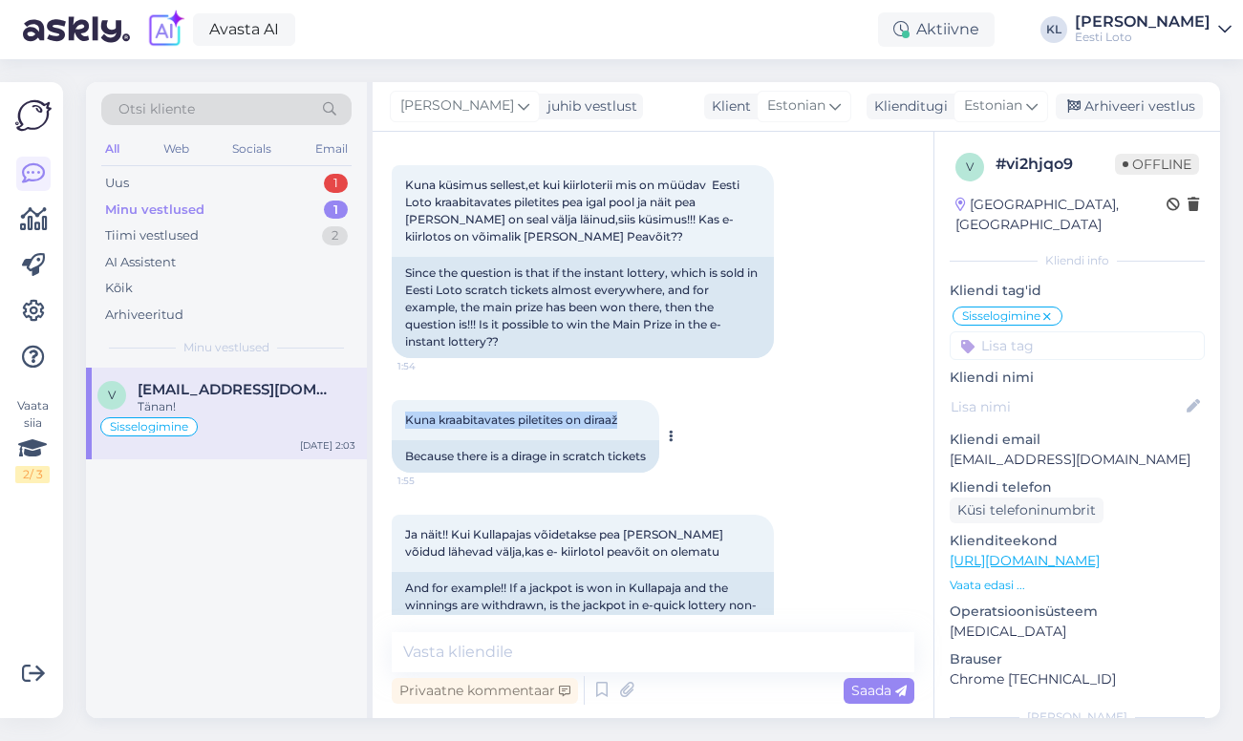
drag, startPoint x: 630, startPoint y: 419, endPoint x: 409, endPoint y: 402, distance: 221.4
click at [409, 403] on div "Kuna kraabitavates piletites on diraaž 1:55" at bounding box center [526, 420] width 268 height 40
copy span "Kuna kraabitavates piletites on diraaž"
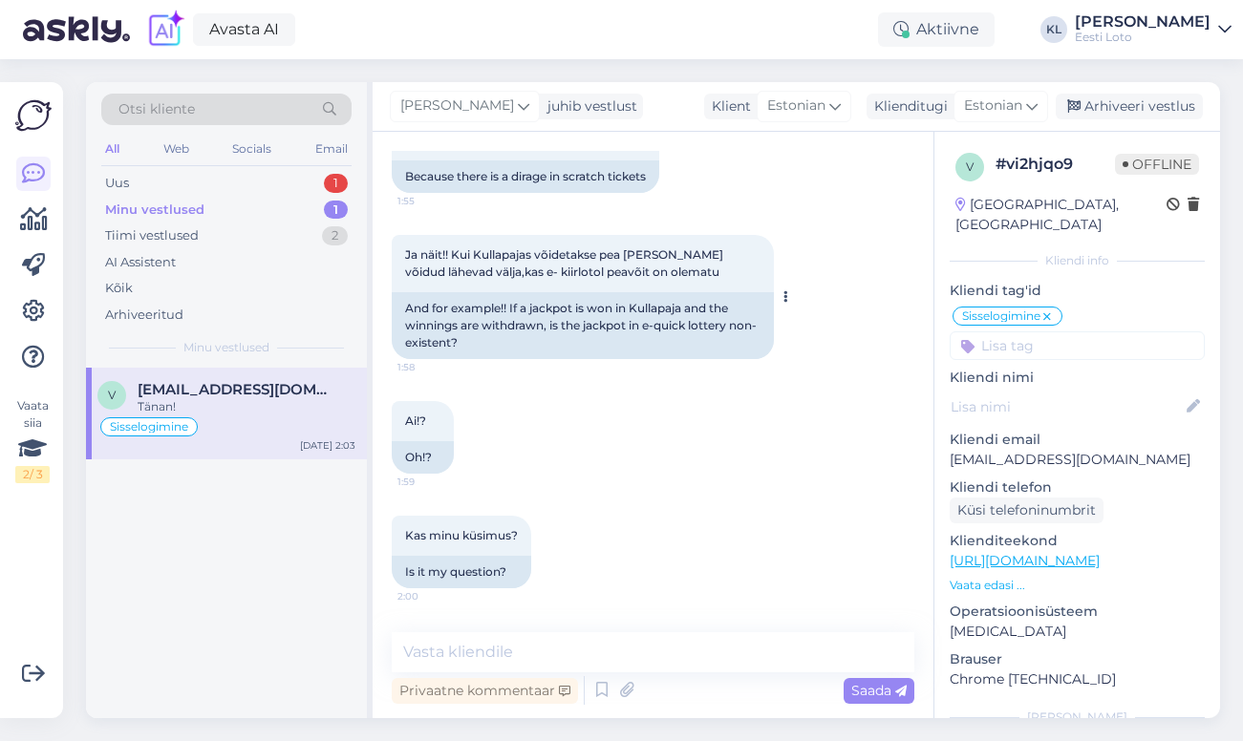
scroll to position [2310, 0]
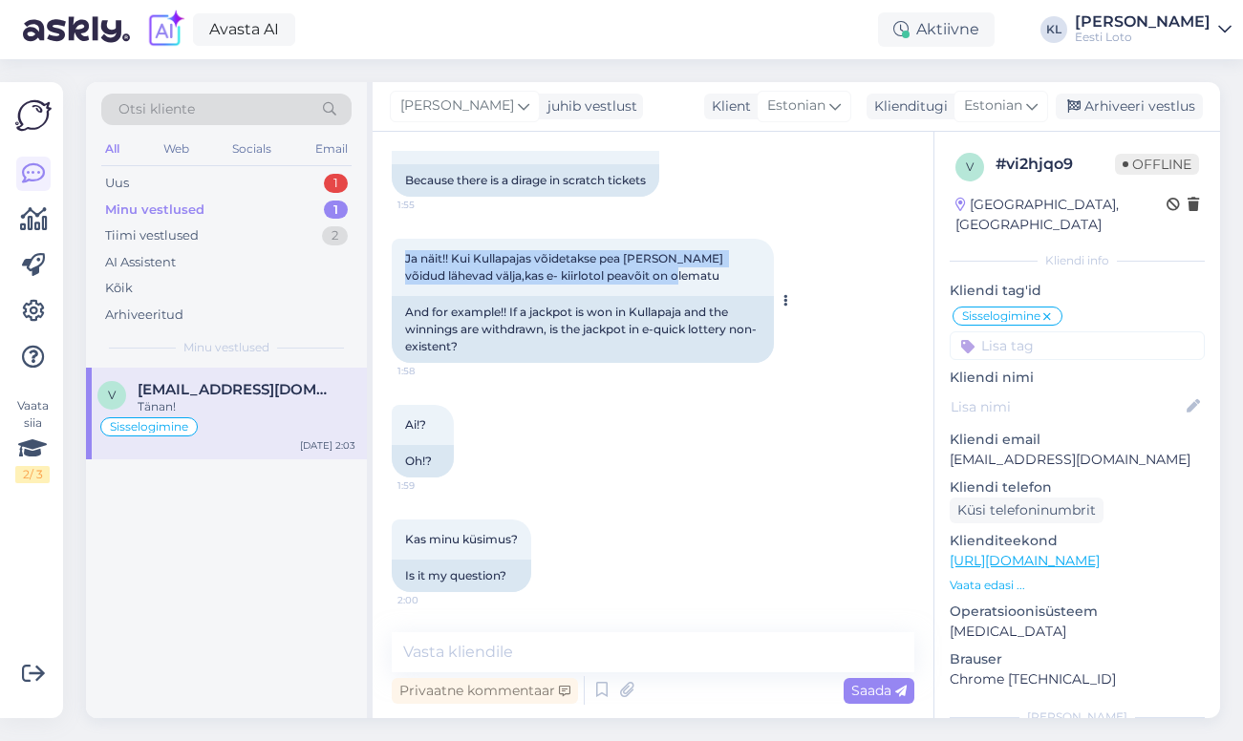
drag, startPoint x: 641, startPoint y: 277, endPoint x: 403, endPoint y: 259, distance: 238.6
click at [403, 259] on div "Ja näit!! Kui Kullapajas võidetakse pea [PERSON_NAME] võidud lähevad välja,kas …" at bounding box center [583, 267] width 382 height 57
copy span "Ja näit!! Kui Kullapajas võidetakse pea [PERSON_NAME] võidud lähevad välja,kas …"
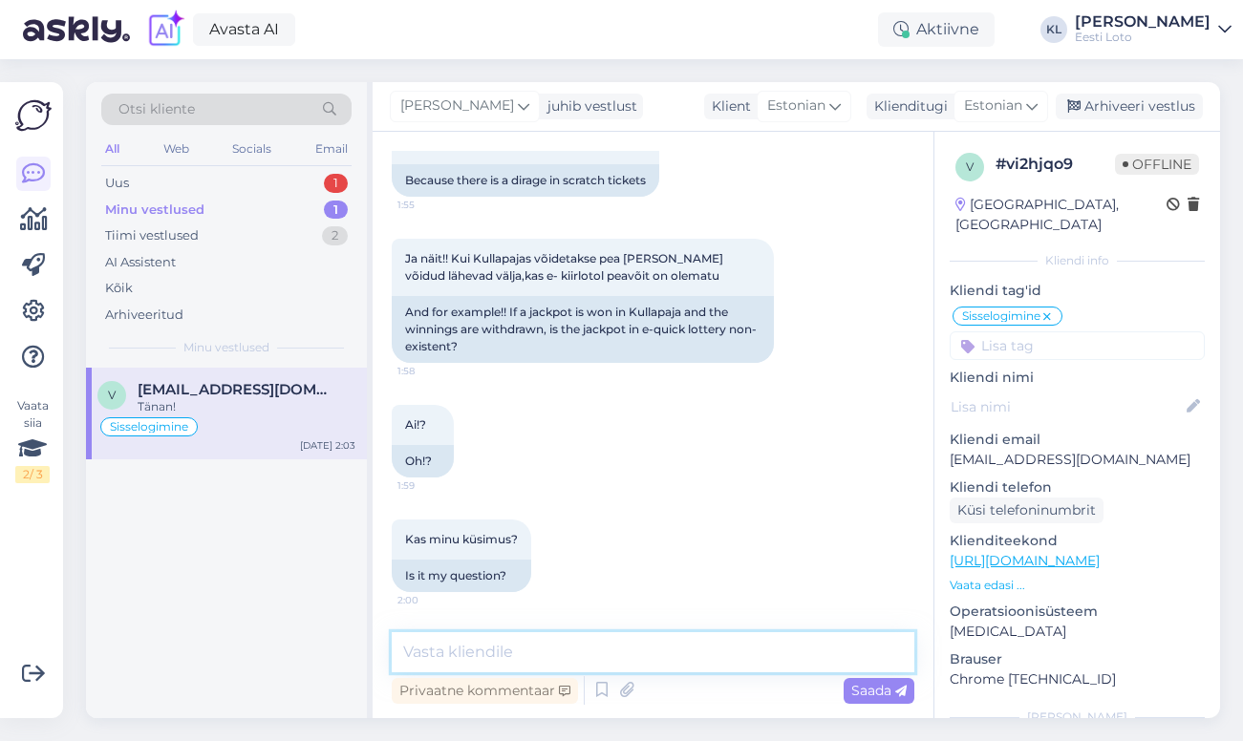
click at [542, 644] on textarea at bounding box center [653, 653] width 523 height 40
paste textarea "Kraabitavate e-kiirloteriide ja internetis mängitavate e-kiirloteriide võidud e…"
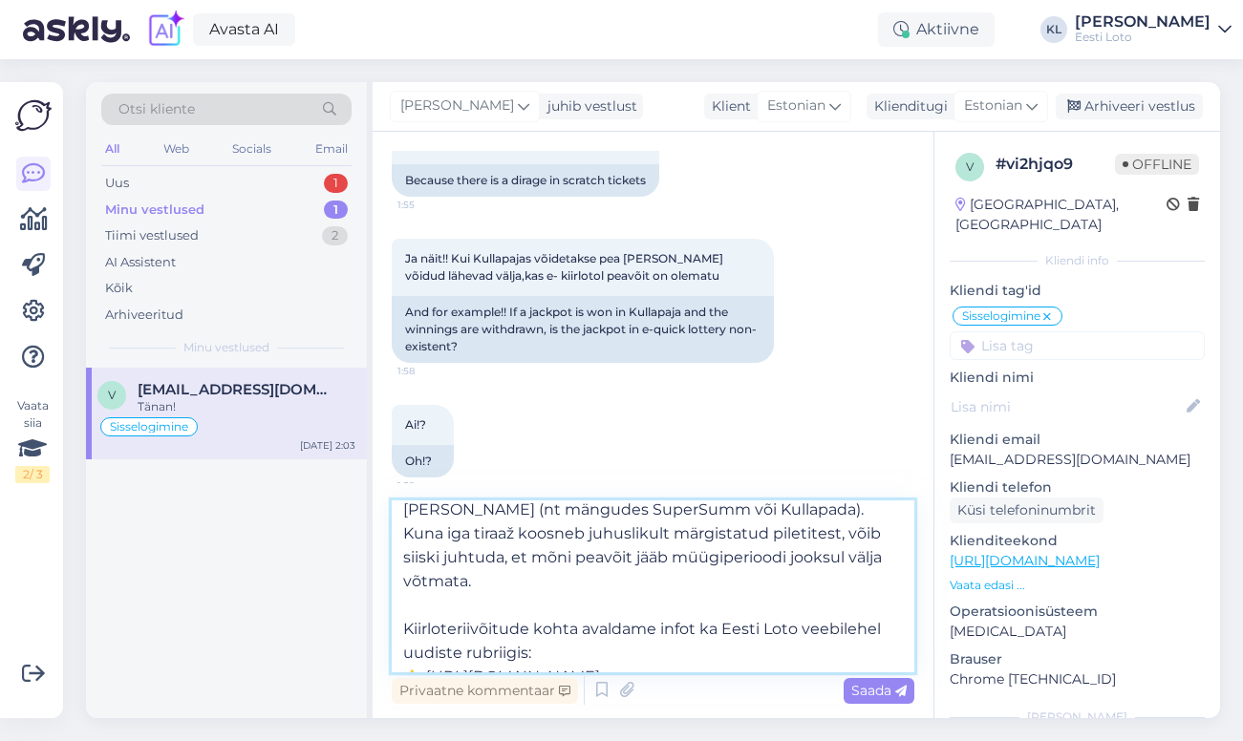
click at [426, 653] on textarea "Kraabitavate e-kiirloteriide ja internetis mängitavate e-kiirloteriide võidud e…" at bounding box center [653, 587] width 523 height 172
click at [727, 646] on textarea "Kraabitavate e-kiirloteriide ja internetis mängitavate e-kiirloteriide võidud e…" at bounding box center [653, 587] width 523 height 172
type textarea "Kraabitavate e-kiirloteriide ja internetis mängitavate e-kiirloteriide võidud e…"
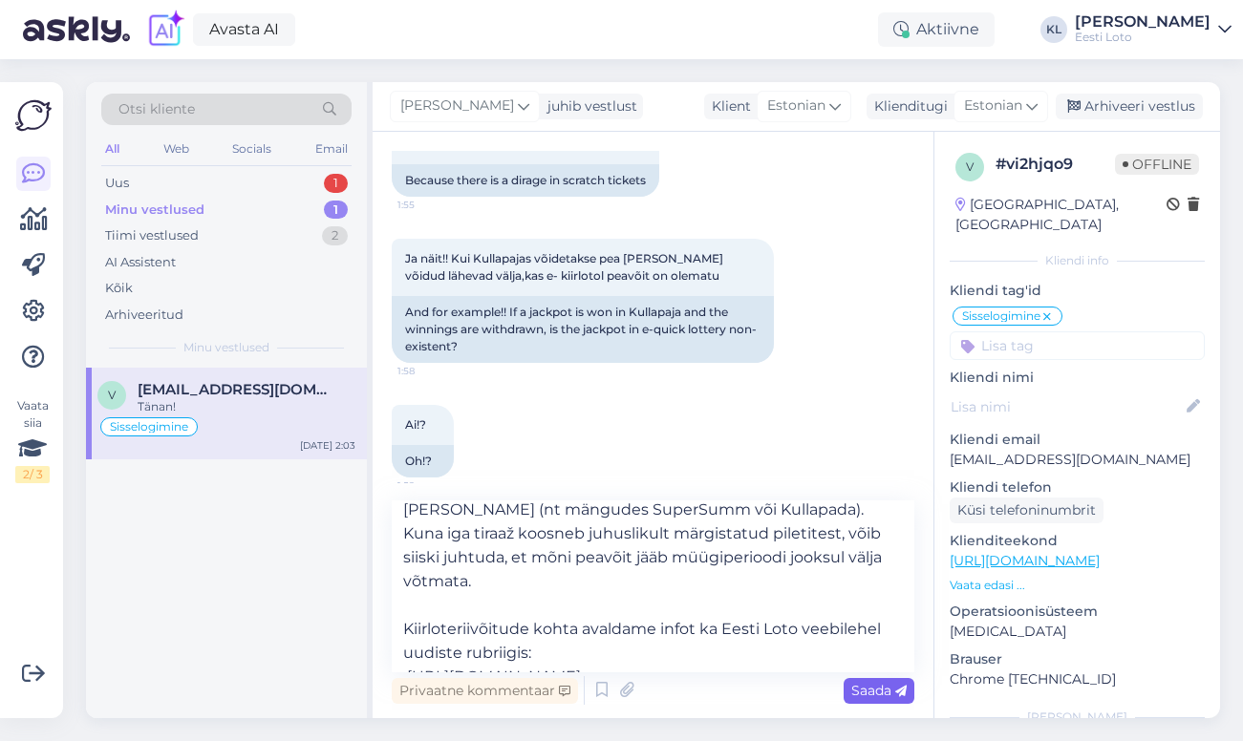
click at [861, 698] on span "Saada" at bounding box center [878, 690] width 55 height 17
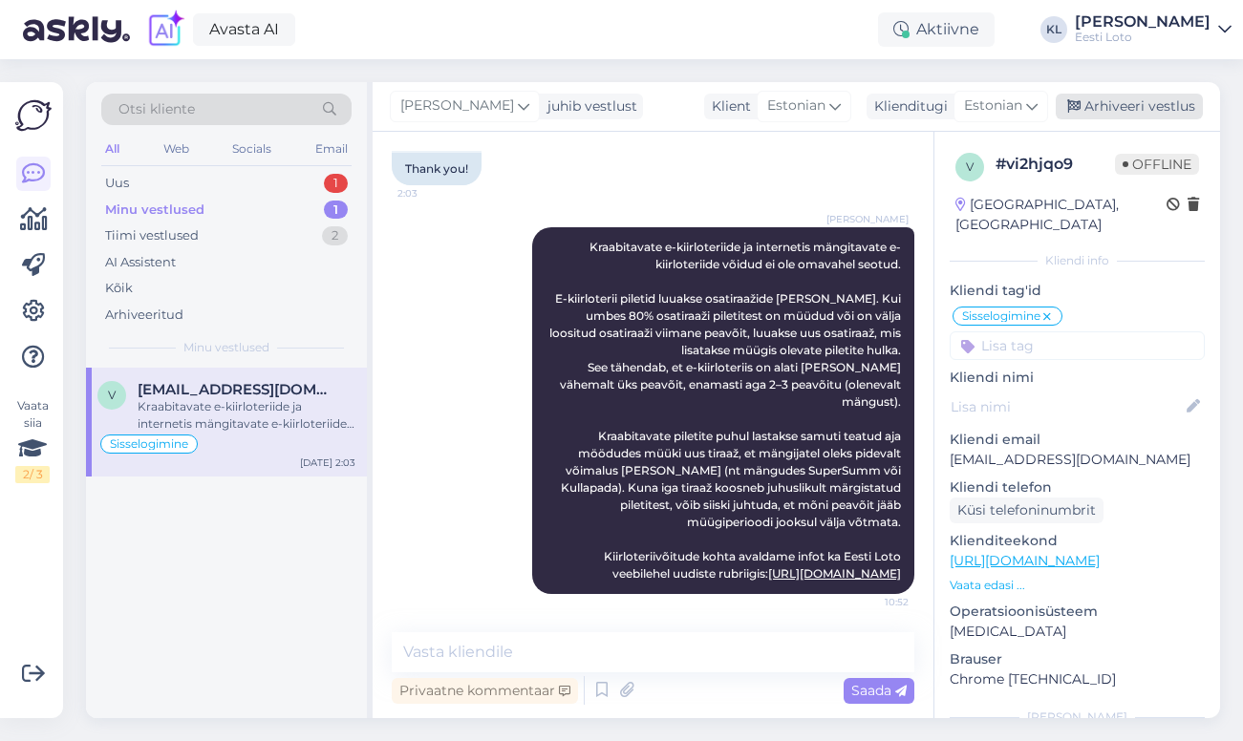
scroll to position [3176, 0]
click at [1158, 114] on div "Arhiveeri vestlus" at bounding box center [1129, 107] width 147 height 26
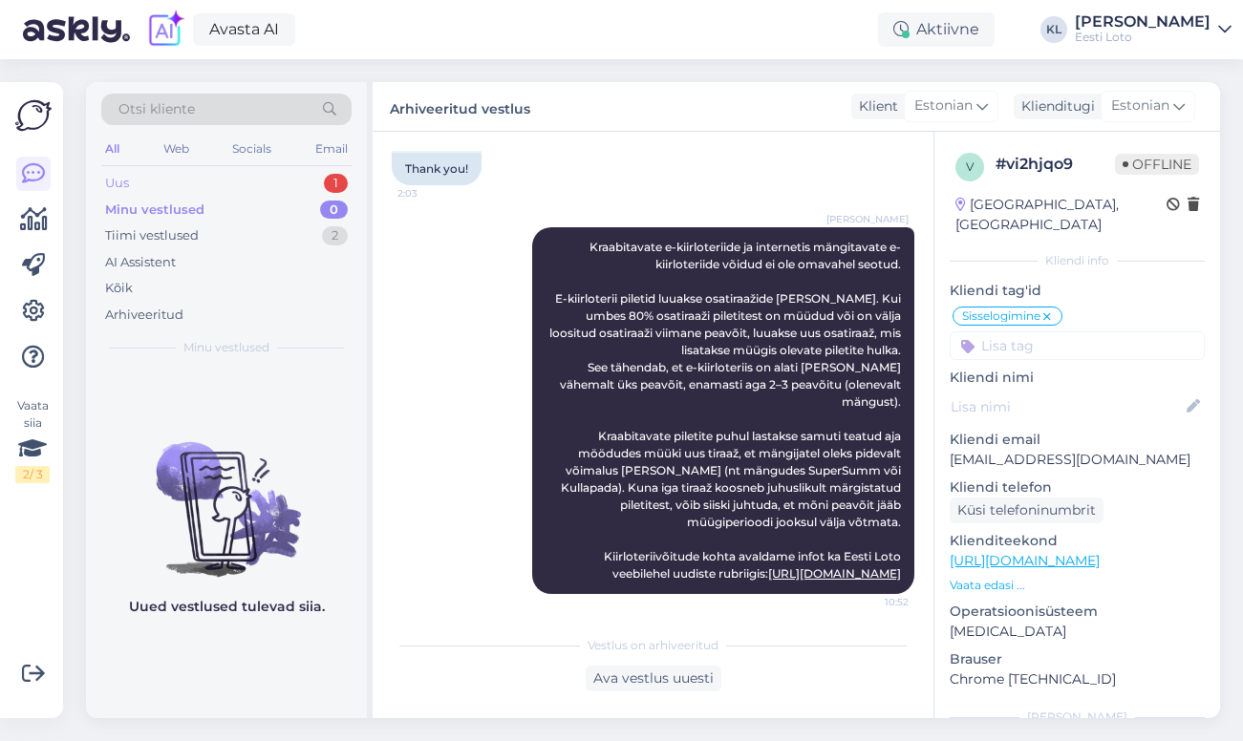
click at [288, 183] on div "Uus 1" at bounding box center [226, 183] width 250 height 27
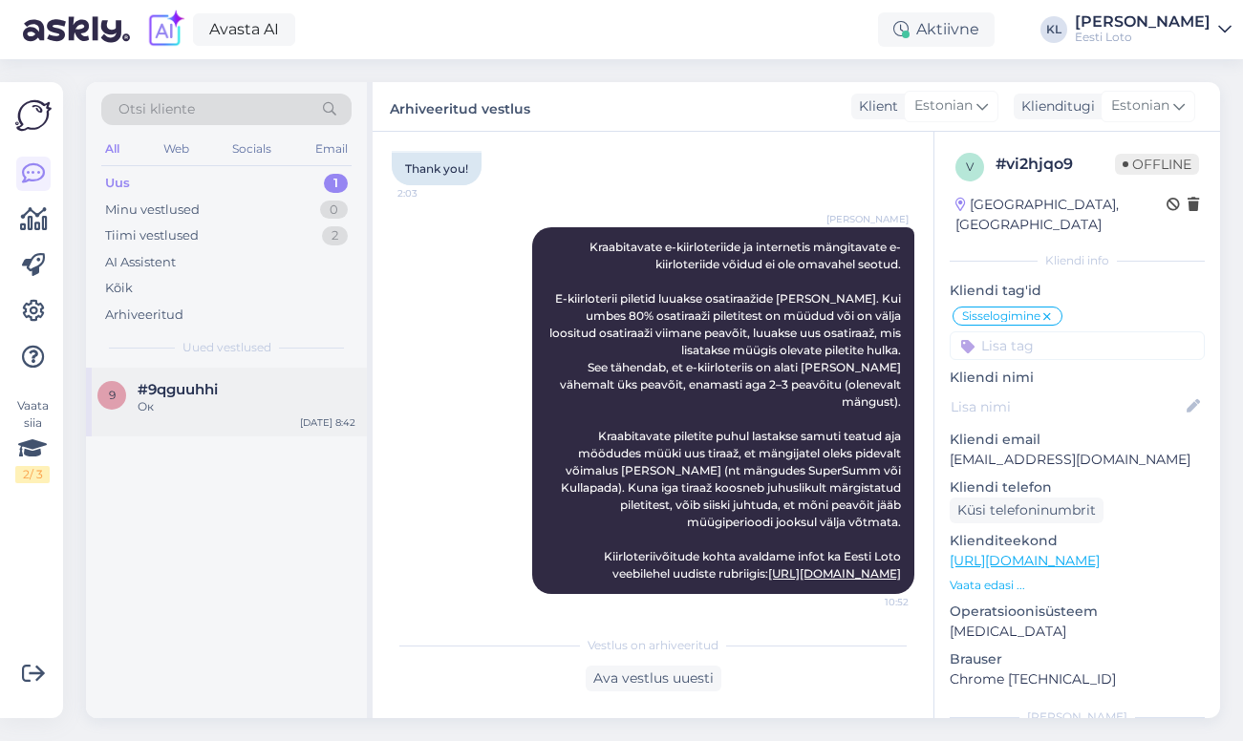
click at [212, 381] on span "#9qguuhhi" at bounding box center [178, 389] width 80 height 17
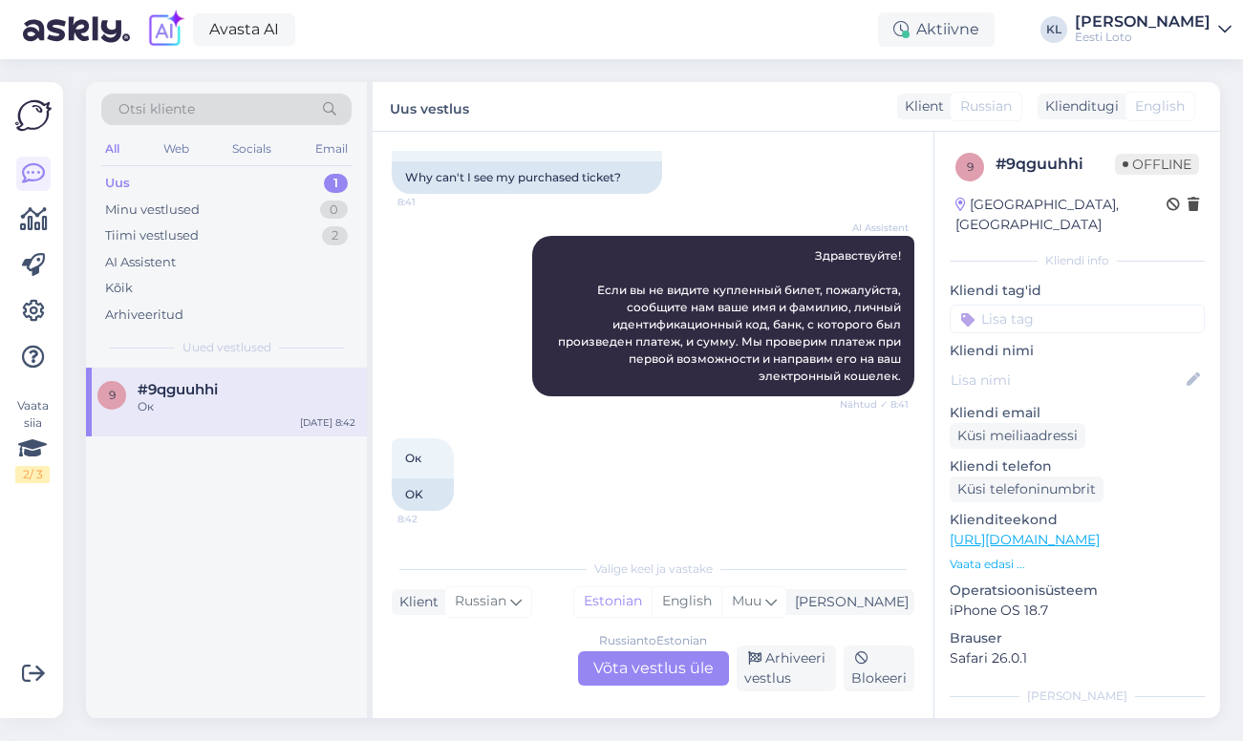
click at [642, 667] on div "Russian to Estonian Võta vestlus üle" at bounding box center [653, 669] width 151 height 34
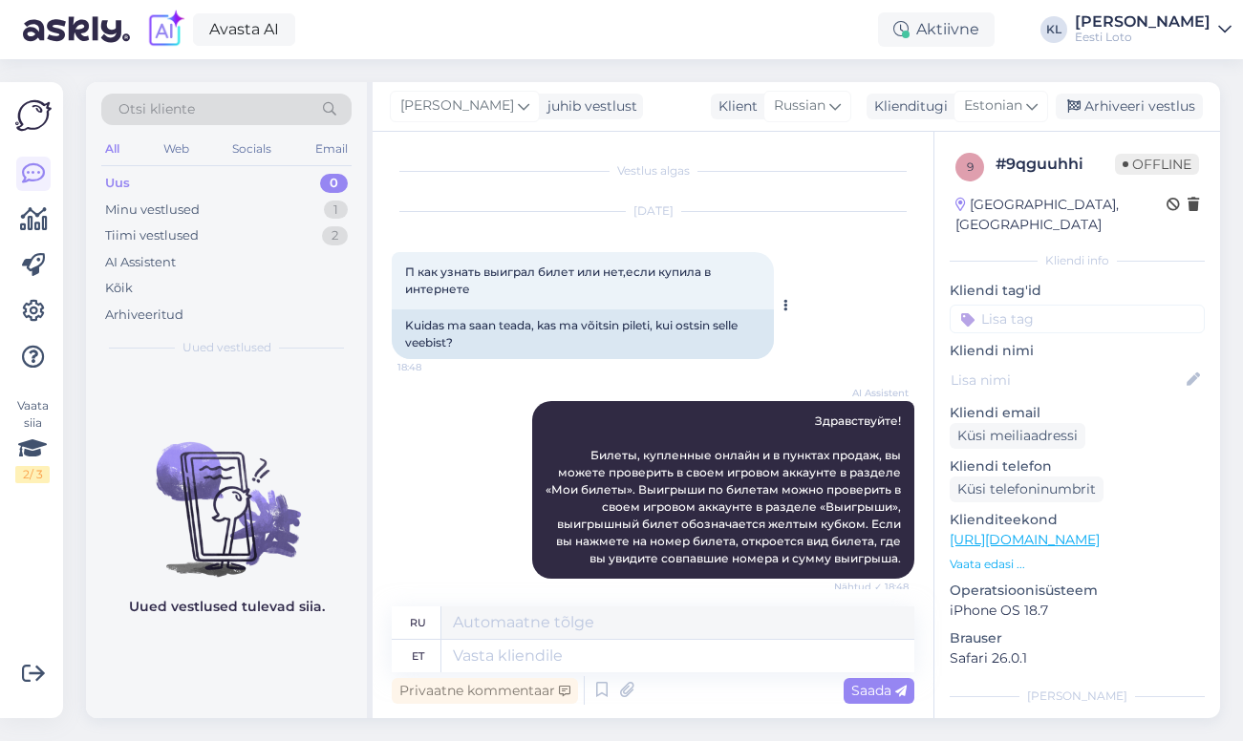
scroll to position [22, 0]
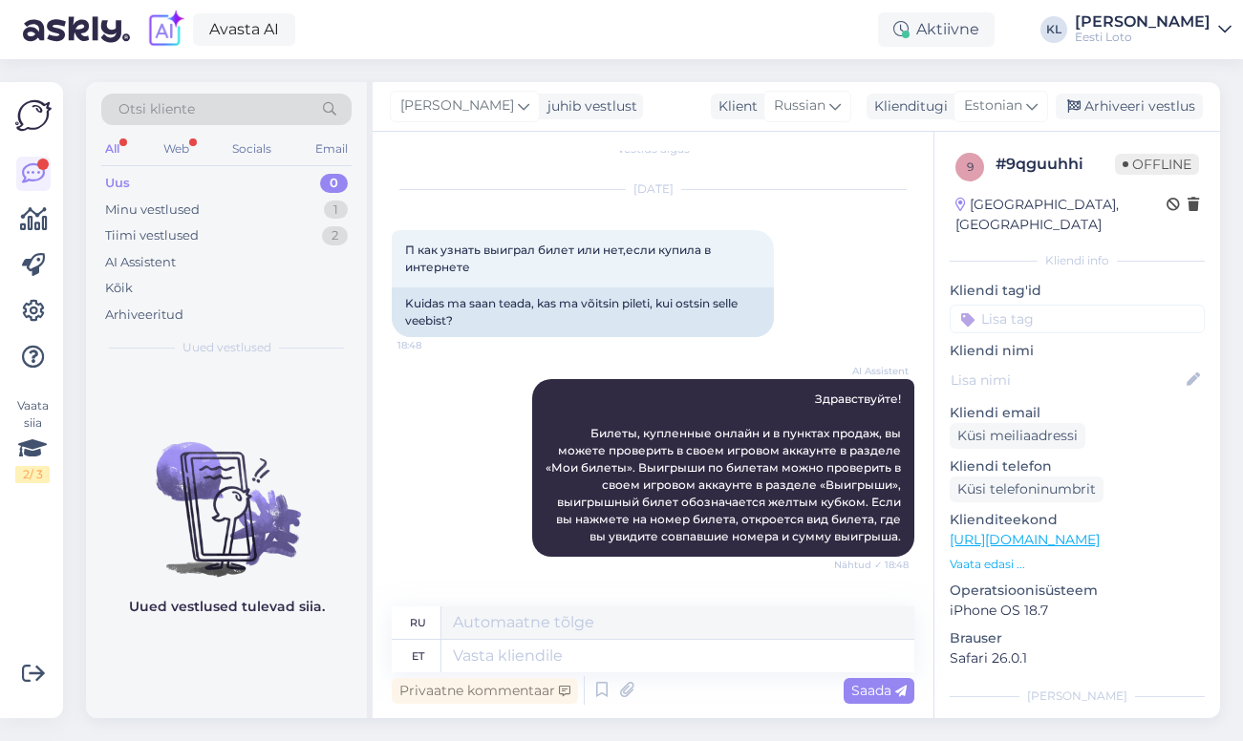
click at [131, 141] on div "All Web Socials Email" at bounding box center [226, 152] width 250 height 30
click at [123, 141] on div "All" at bounding box center [112, 149] width 22 height 25
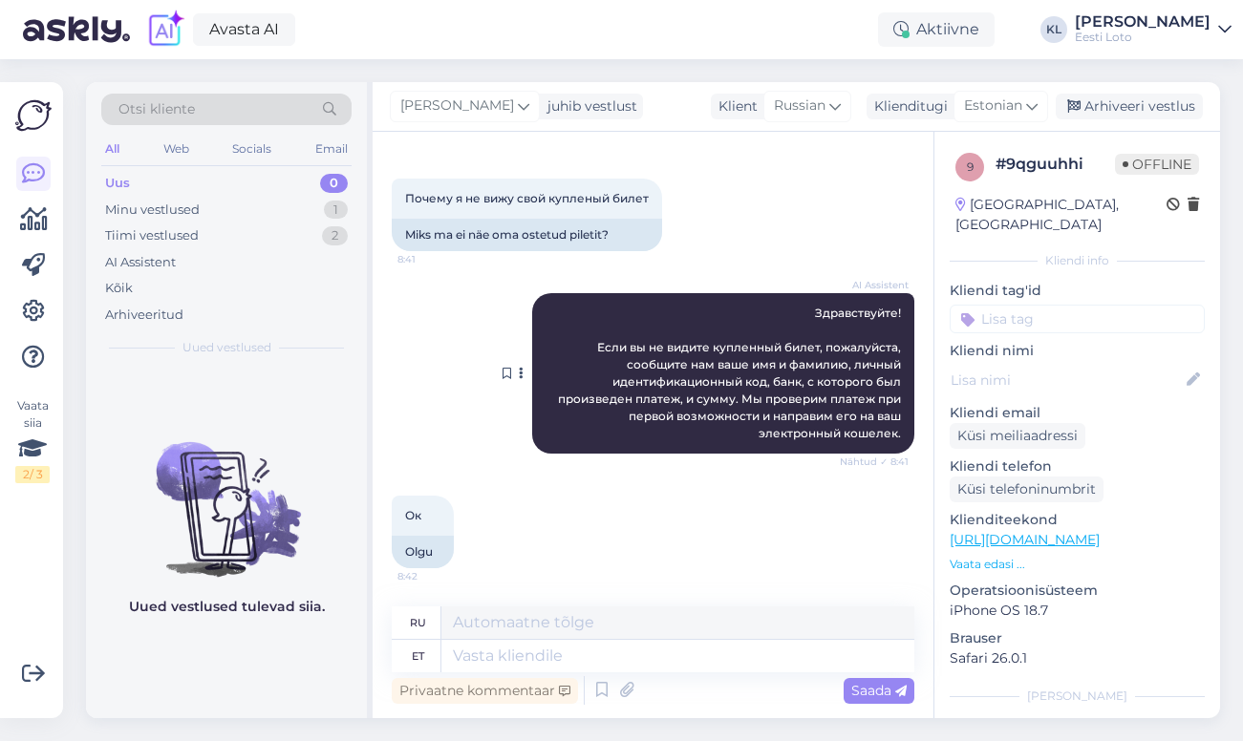
scroll to position [697, 0]
click at [1161, 116] on div "Arhiveeri vestlus" at bounding box center [1129, 107] width 147 height 26
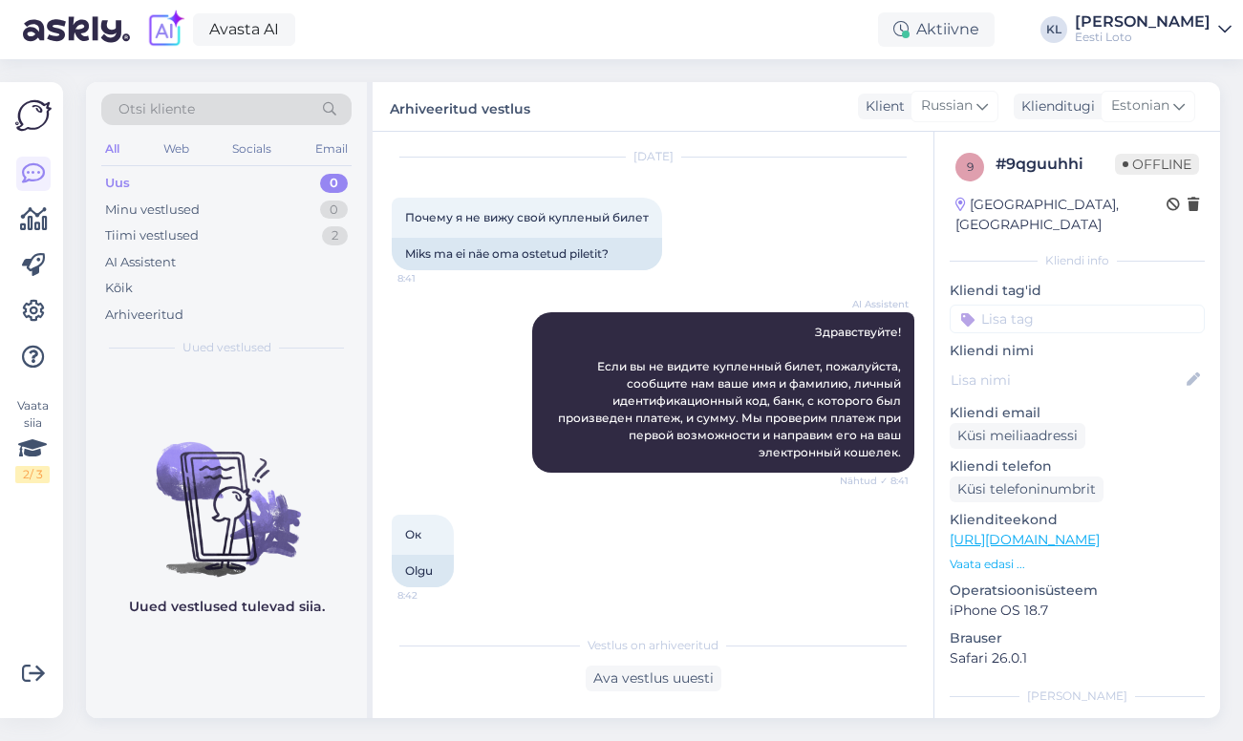
scroll to position [677, 0]
click at [232, 239] on div "Tiimi vestlused 2" at bounding box center [226, 236] width 250 height 27
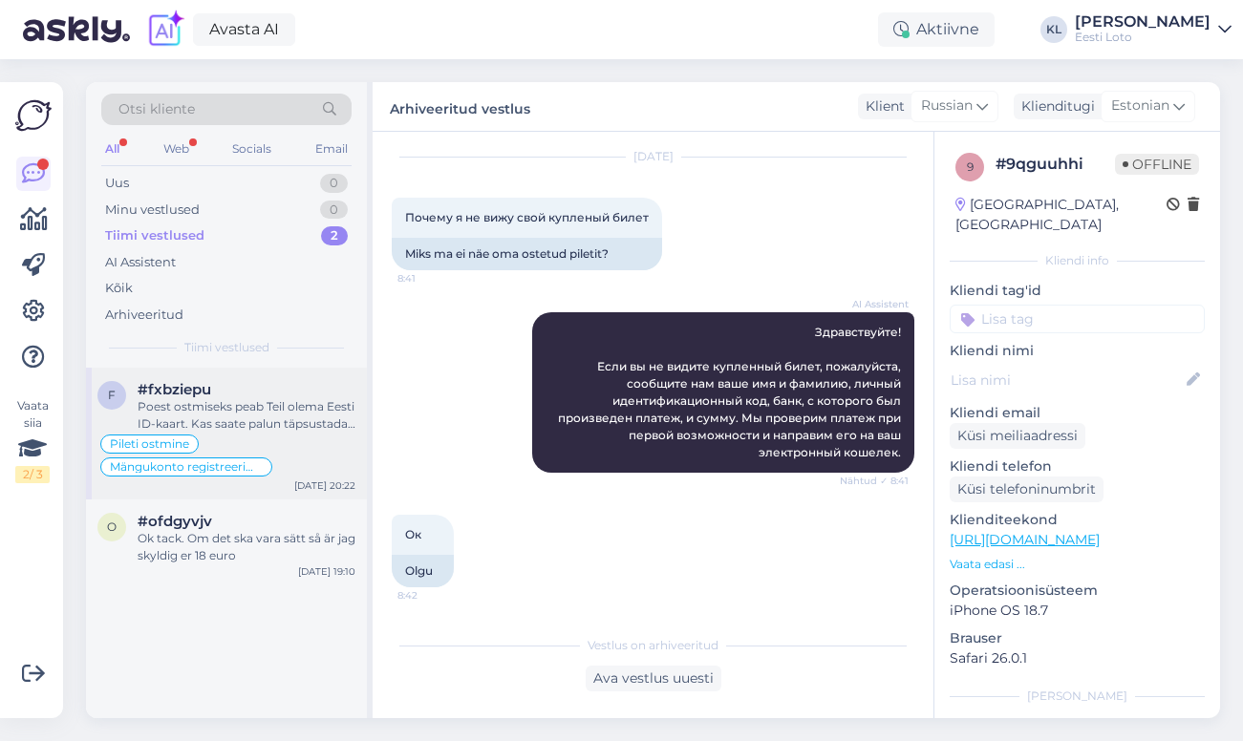
click at [267, 398] on div "Poest ostmiseks peab Teil olema Eesti ID-kaart. Kas saate palun täpsustada, mik…" at bounding box center [247, 415] width 218 height 34
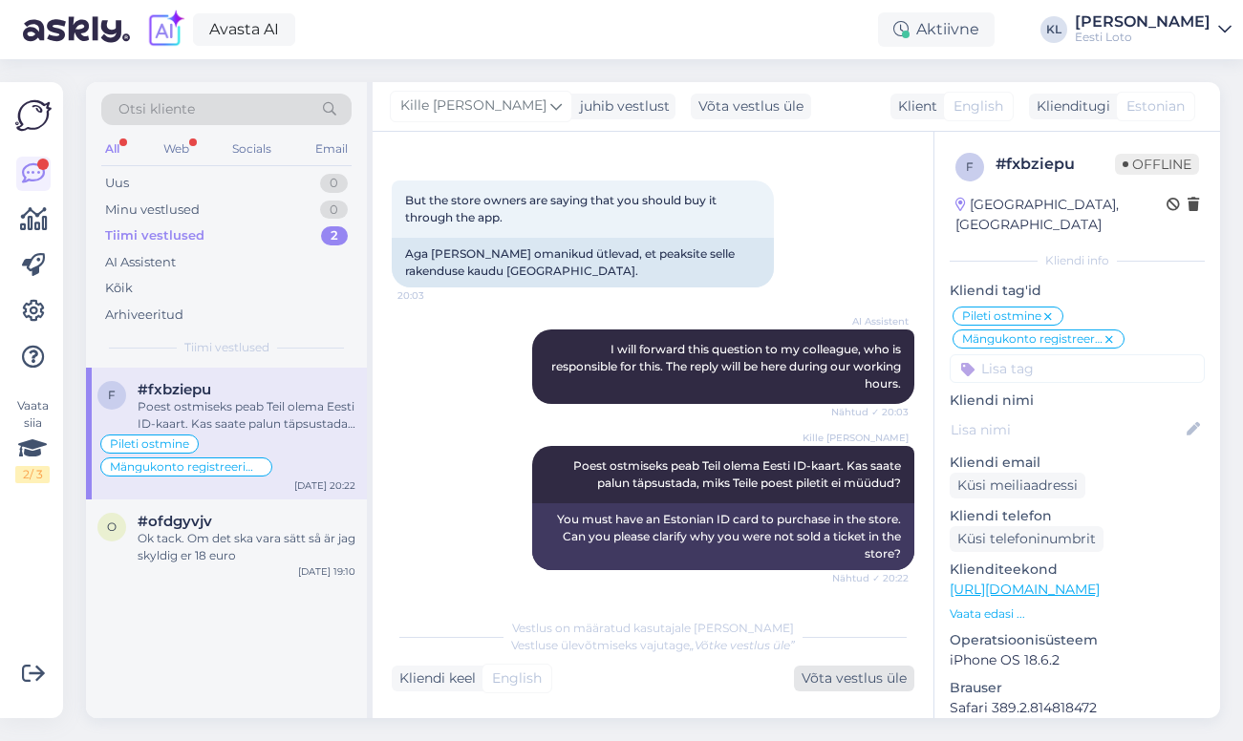
click at [824, 680] on div "Võta vestlus üle" at bounding box center [854, 679] width 120 height 26
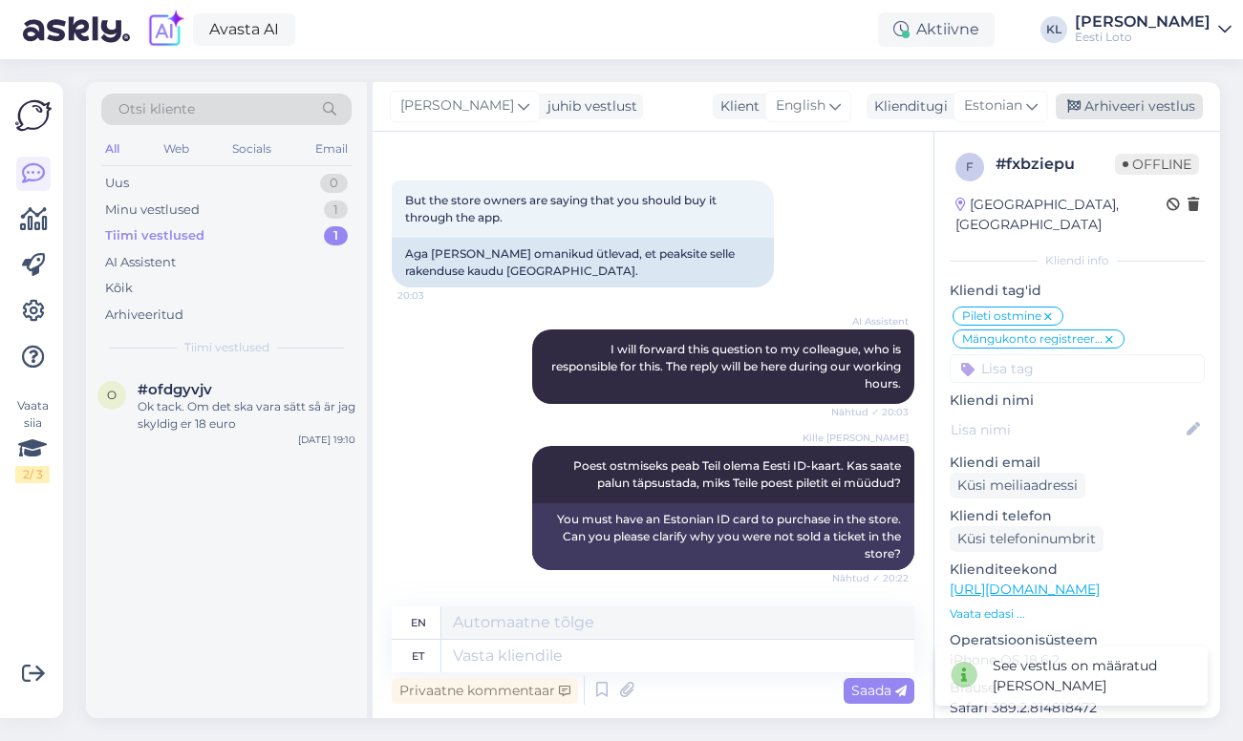
click at [1130, 105] on div "Arhiveeri vestlus" at bounding box center [1129, 107] width 147 height 26
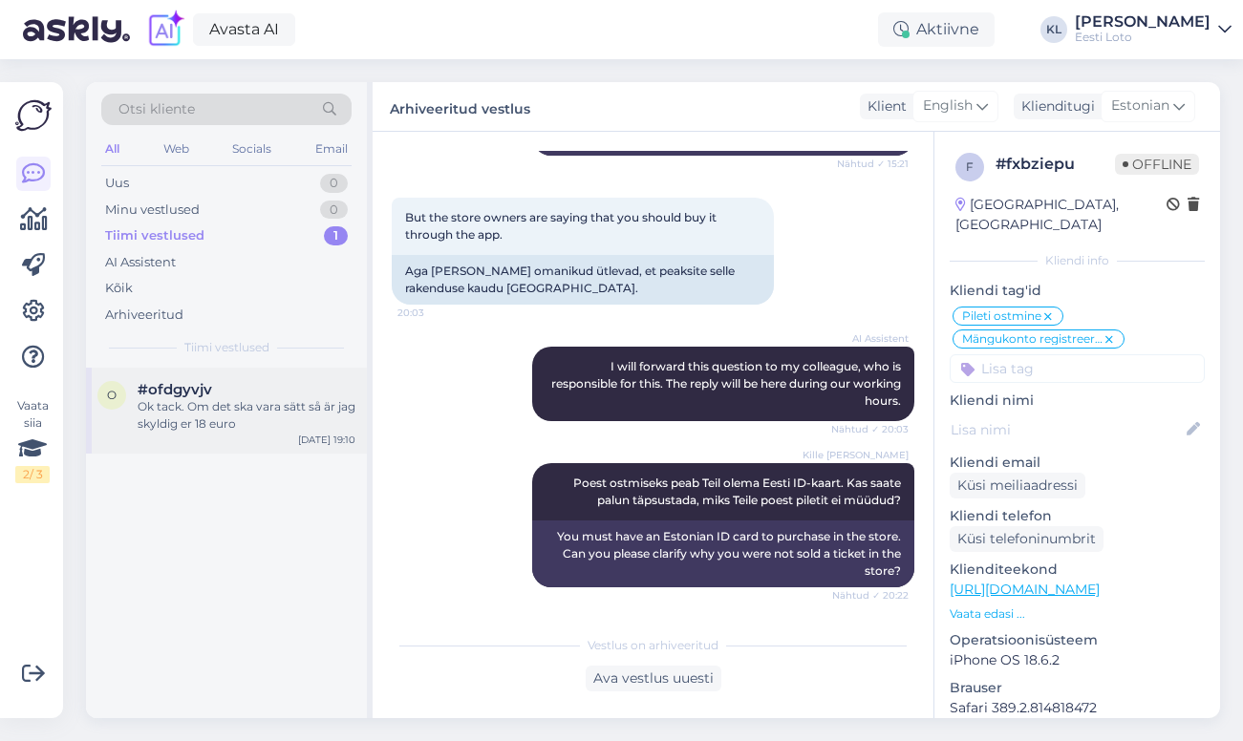
click at [222, 398] on div "Ok tack. Om det ska vara sätt så är jag skyldig er 18 euro" at bounding box center [247, 415] width 218 height 34
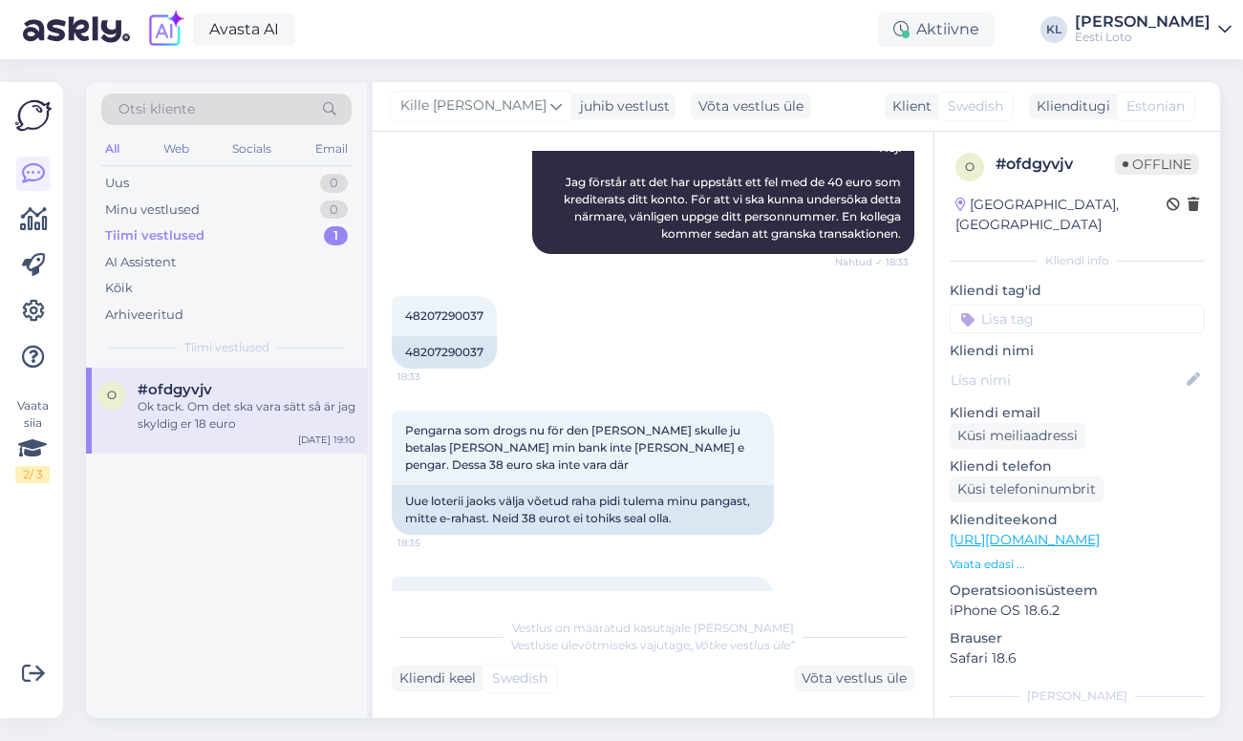
scroll to position [301, 0]
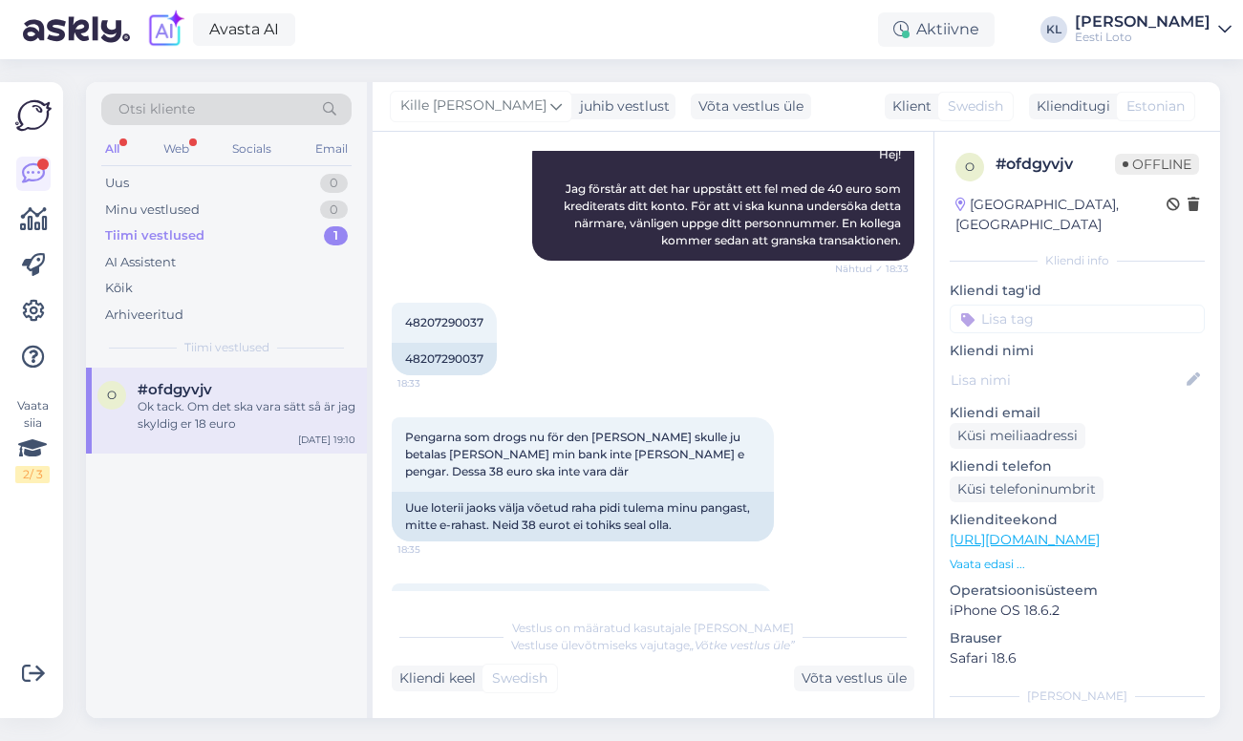
click at [192, 232] on div "Tiimi vestlused" at bounding box center [154, 235] width 99 height 19
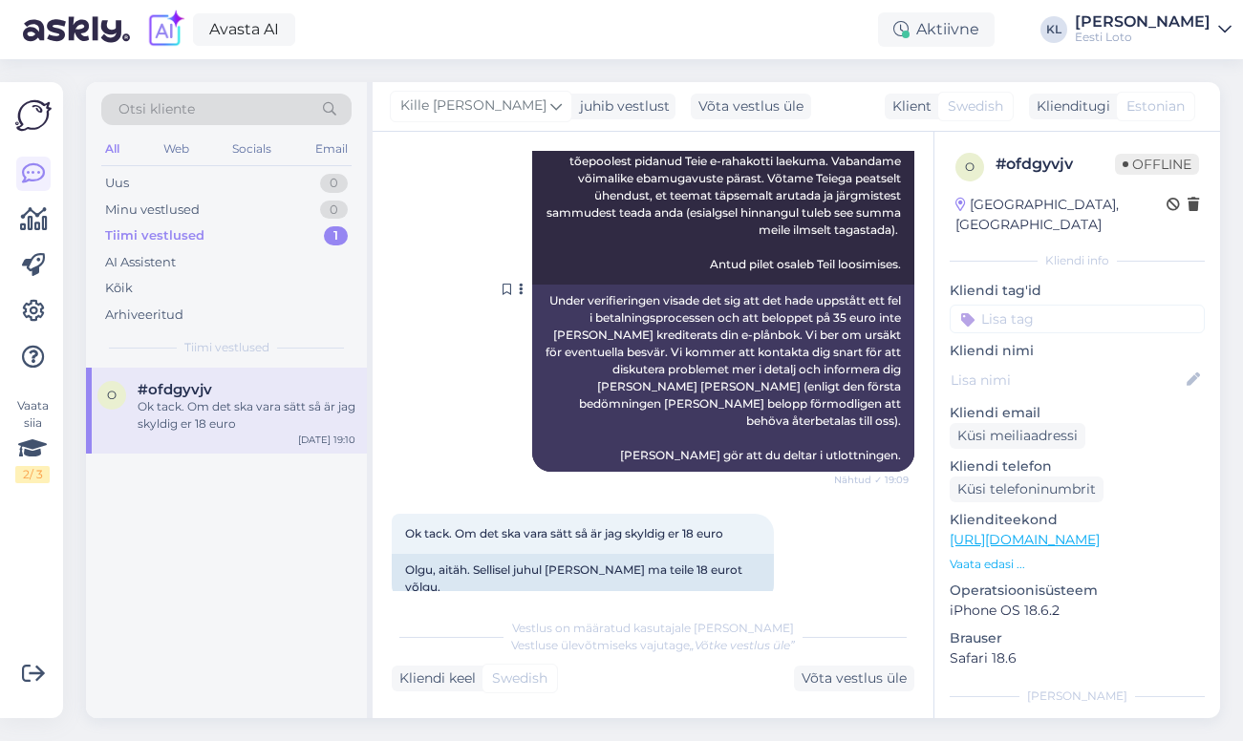
scroll to position [1041, 0]
click at [121, 148] on div "All" at bounding box center [112, 149] width 22 height 25
